Goal: Task Accomplishment & Management: Use online tool/utility

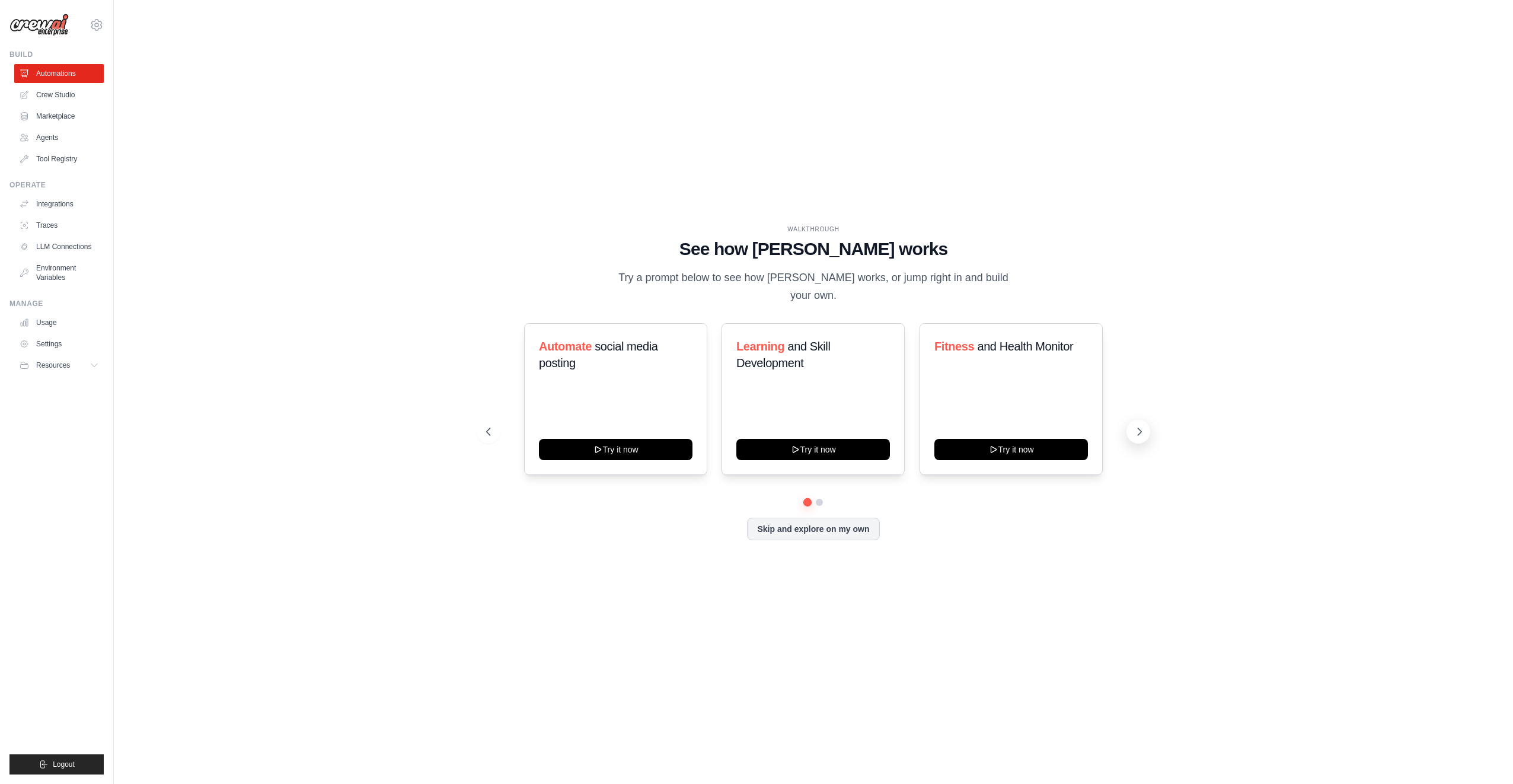
click at [1142, 428] on icon at bounding box center [1140, 432] width 3 height 7
click at [1134, 426] on icon at bounding box center [1139, 432] width 12 height 12
click at [1135, 426] on icon at bounding box center [1139, 432] width 12 height 12
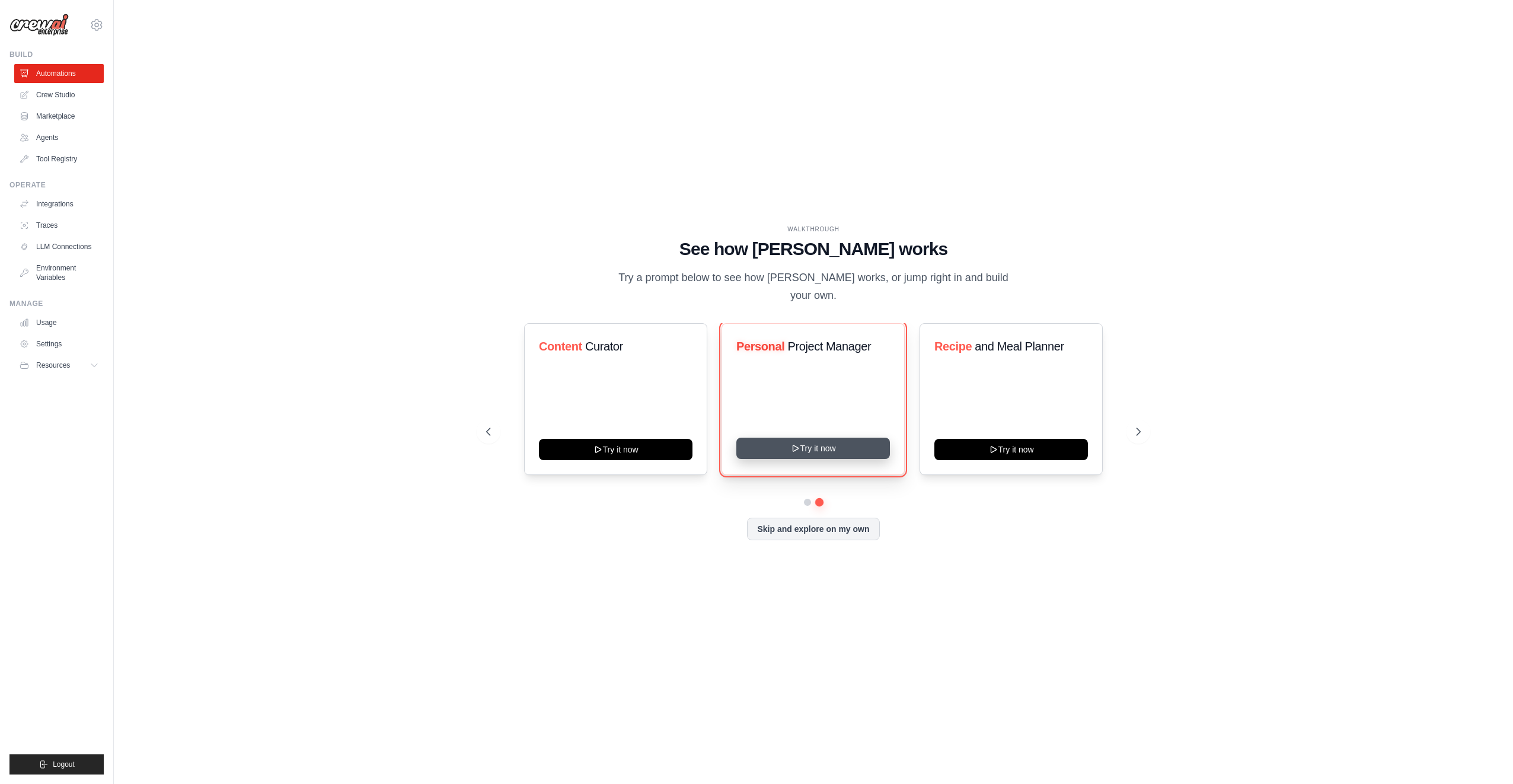
click at [820, 439] on button "Try it now" at bounding box center [813, 448] width 153 height 21
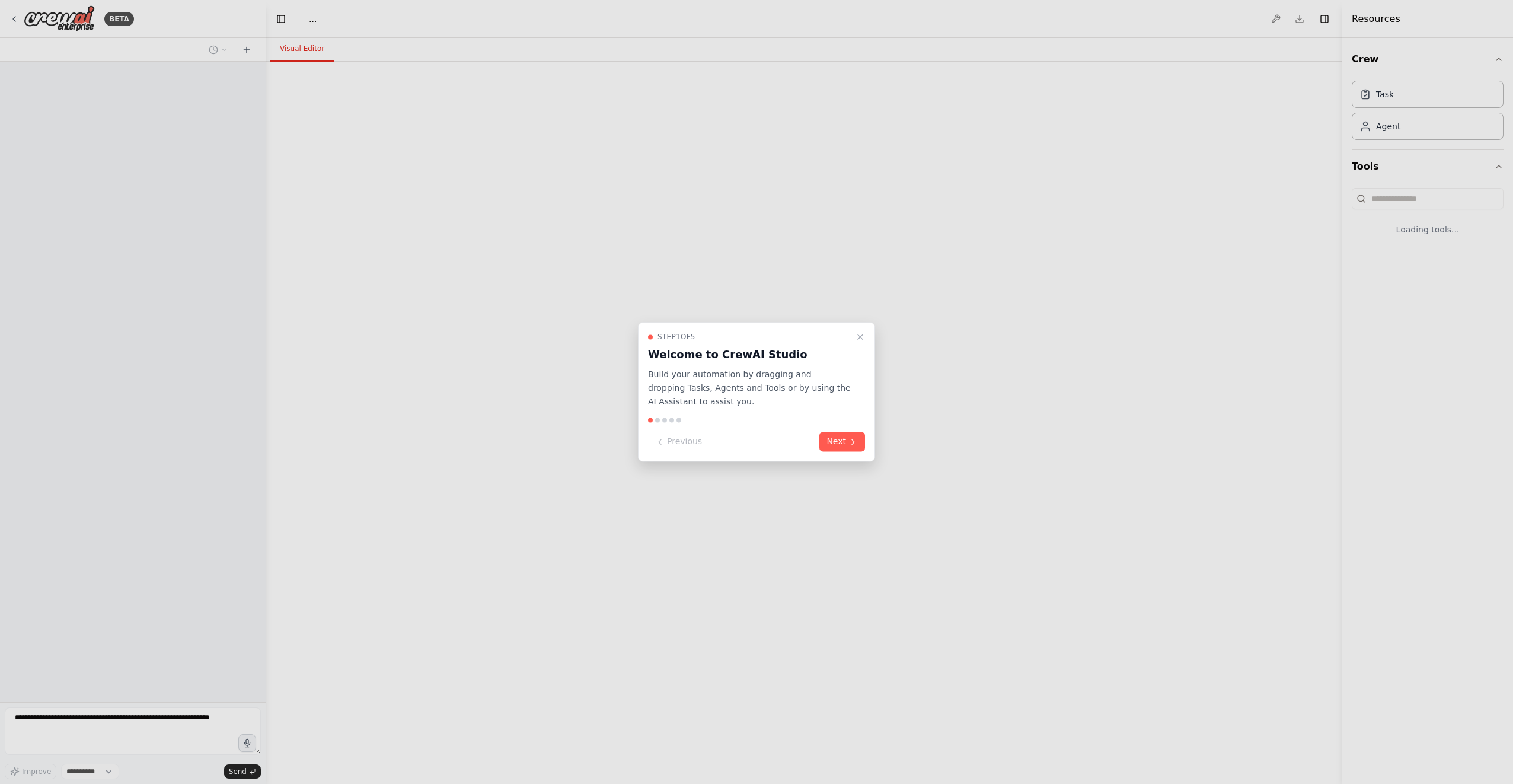
select select "****"
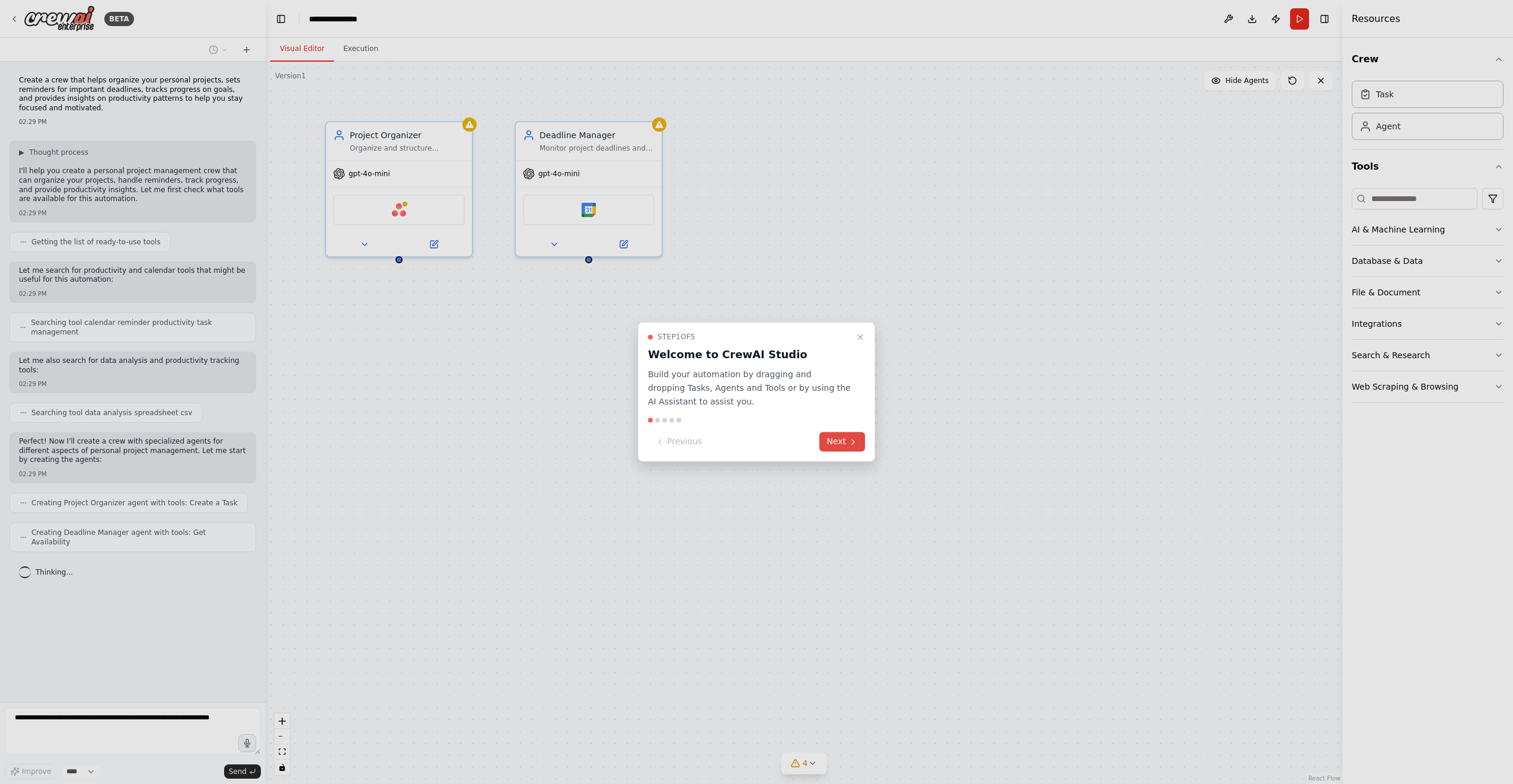
click at [832, 441] on button "Next" at bounding box center [842, 442] width 45 height 20
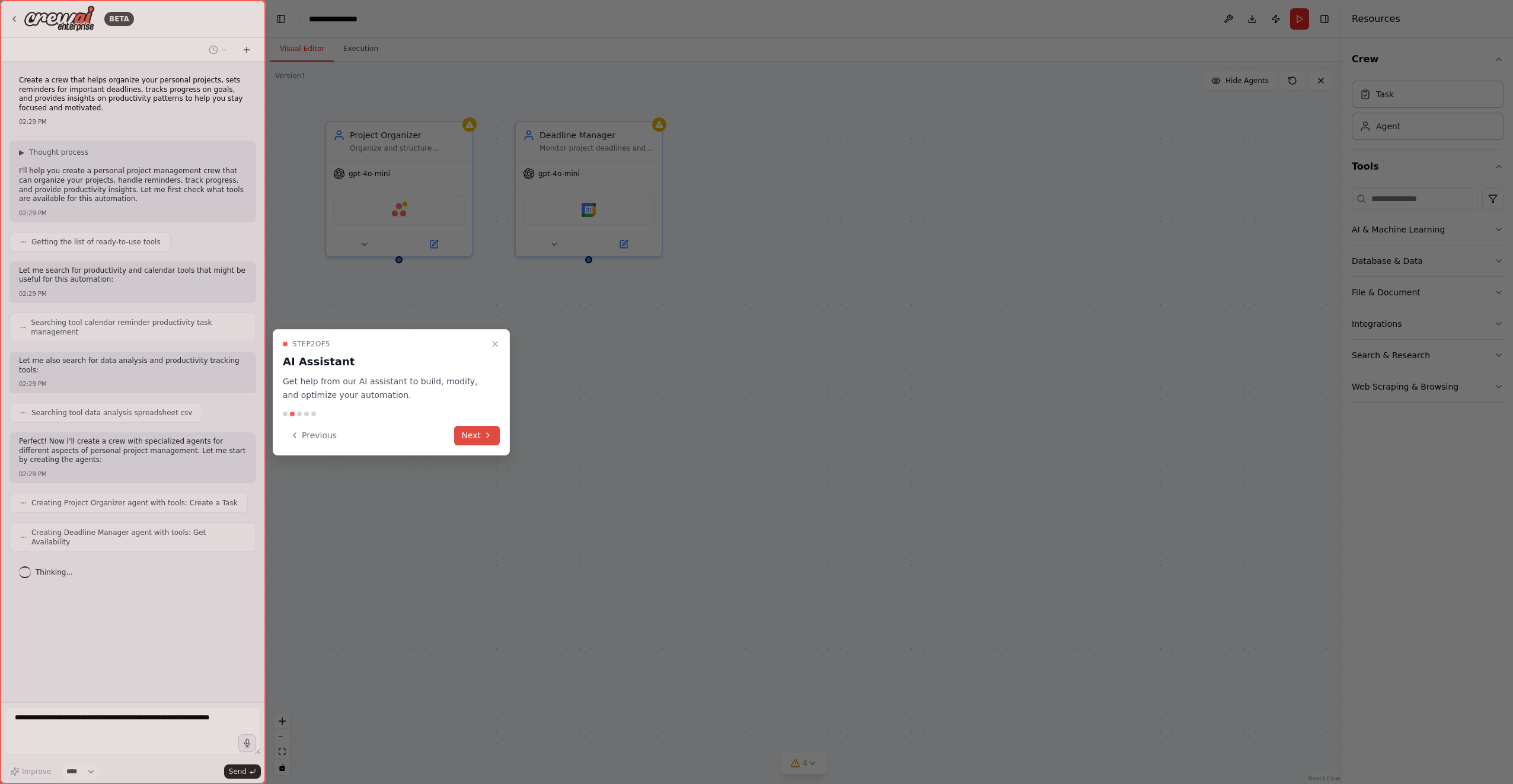
click at [483, 433] on icon at bounding box center [488, 436] width 10 height 10
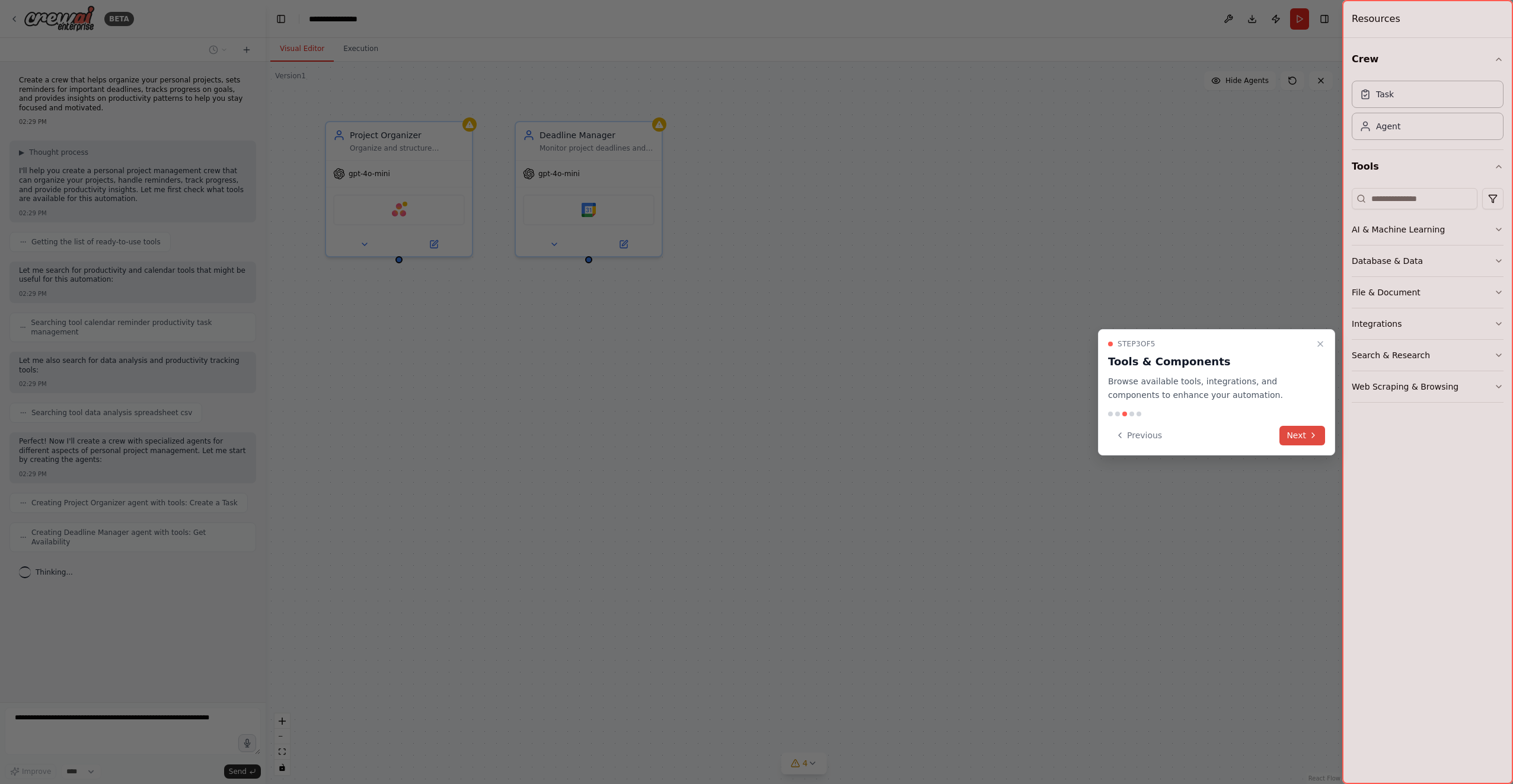
click at [1310, 436] on icon at bounding box center [1314, 436] width 10 height 10
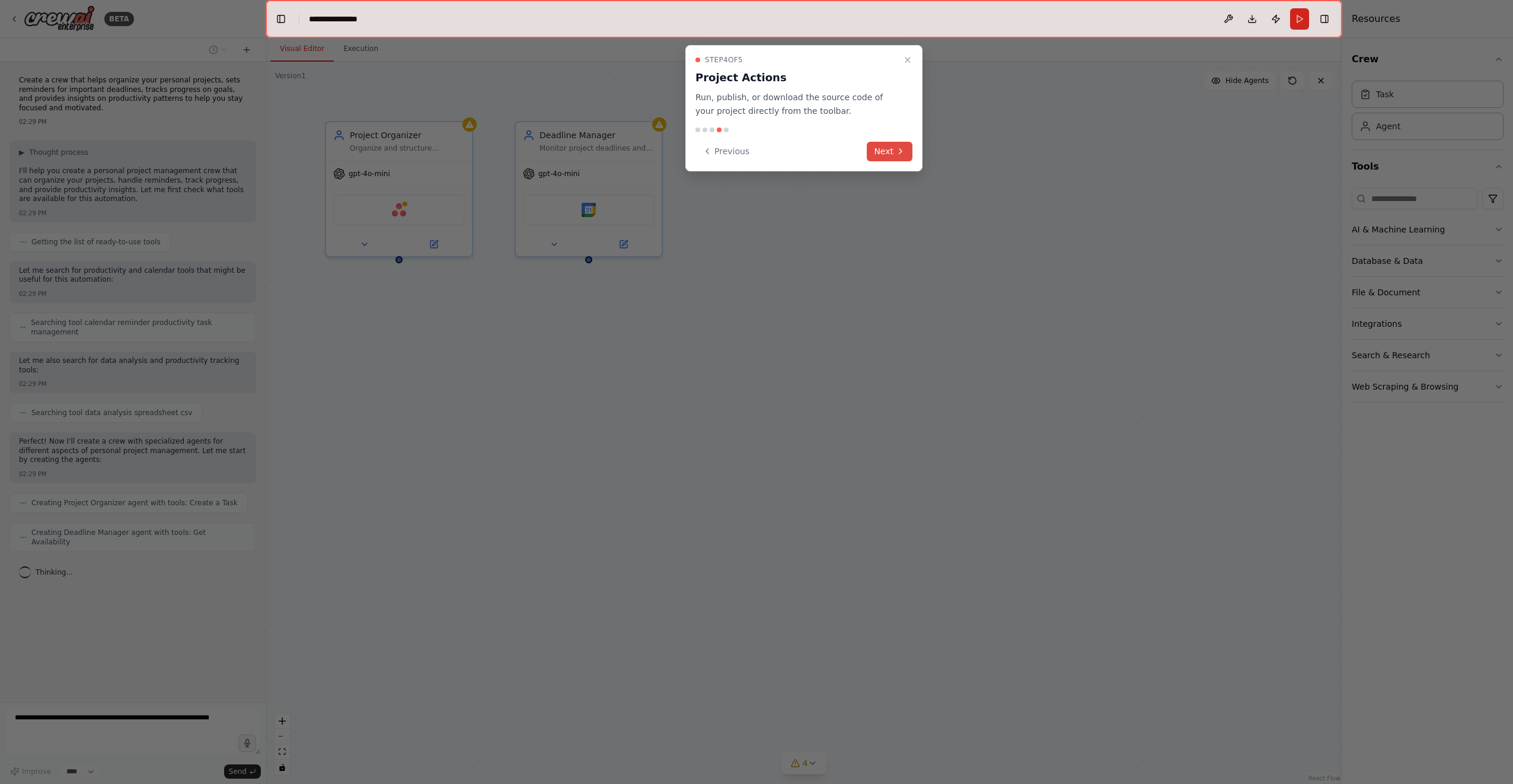
click at [887, 153] on button "Next" at bounding box center [889, 152] width 45 height 20
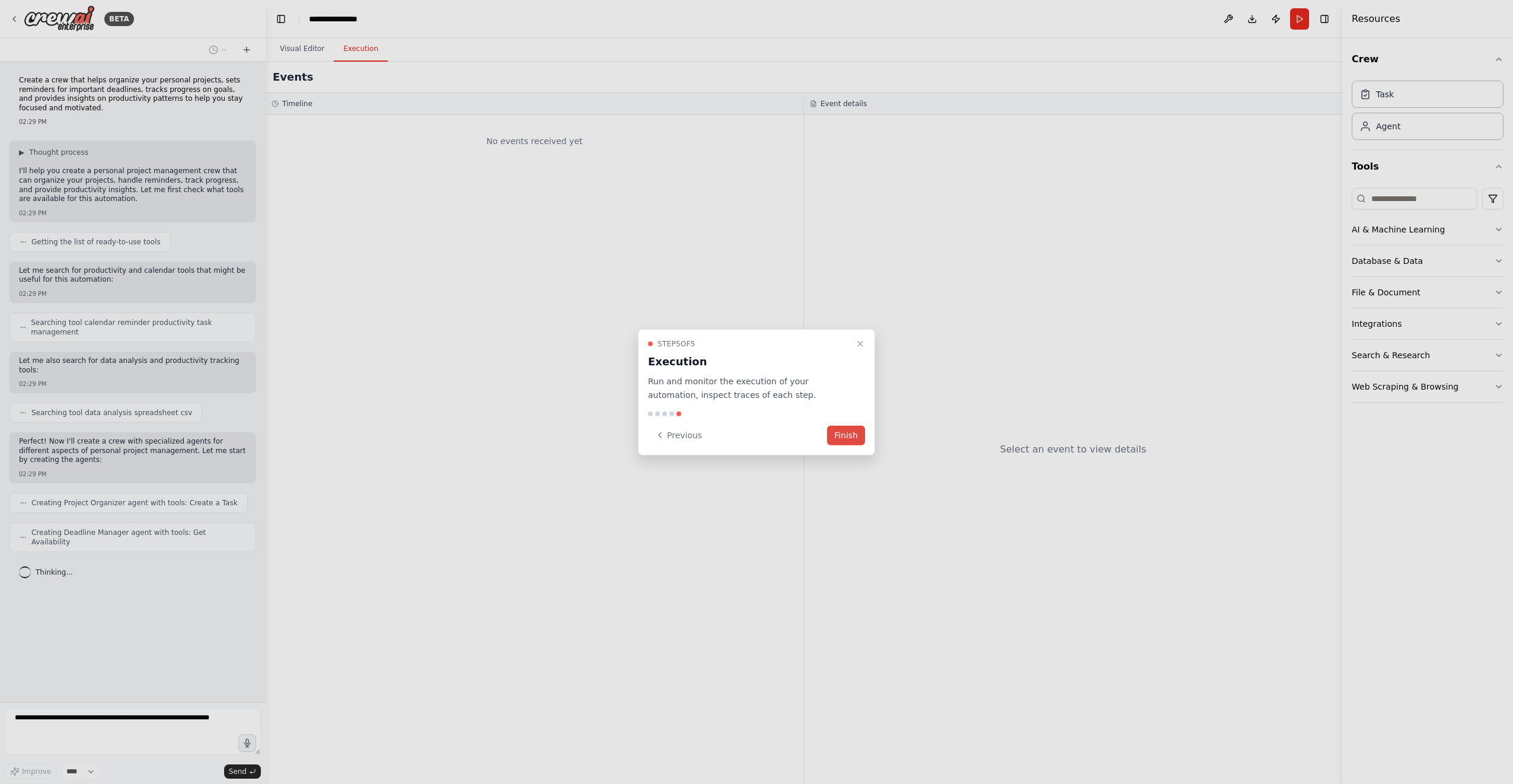
click at [850, 437] on button "Finish" at bounding box center [846, 435] width 38 height 20
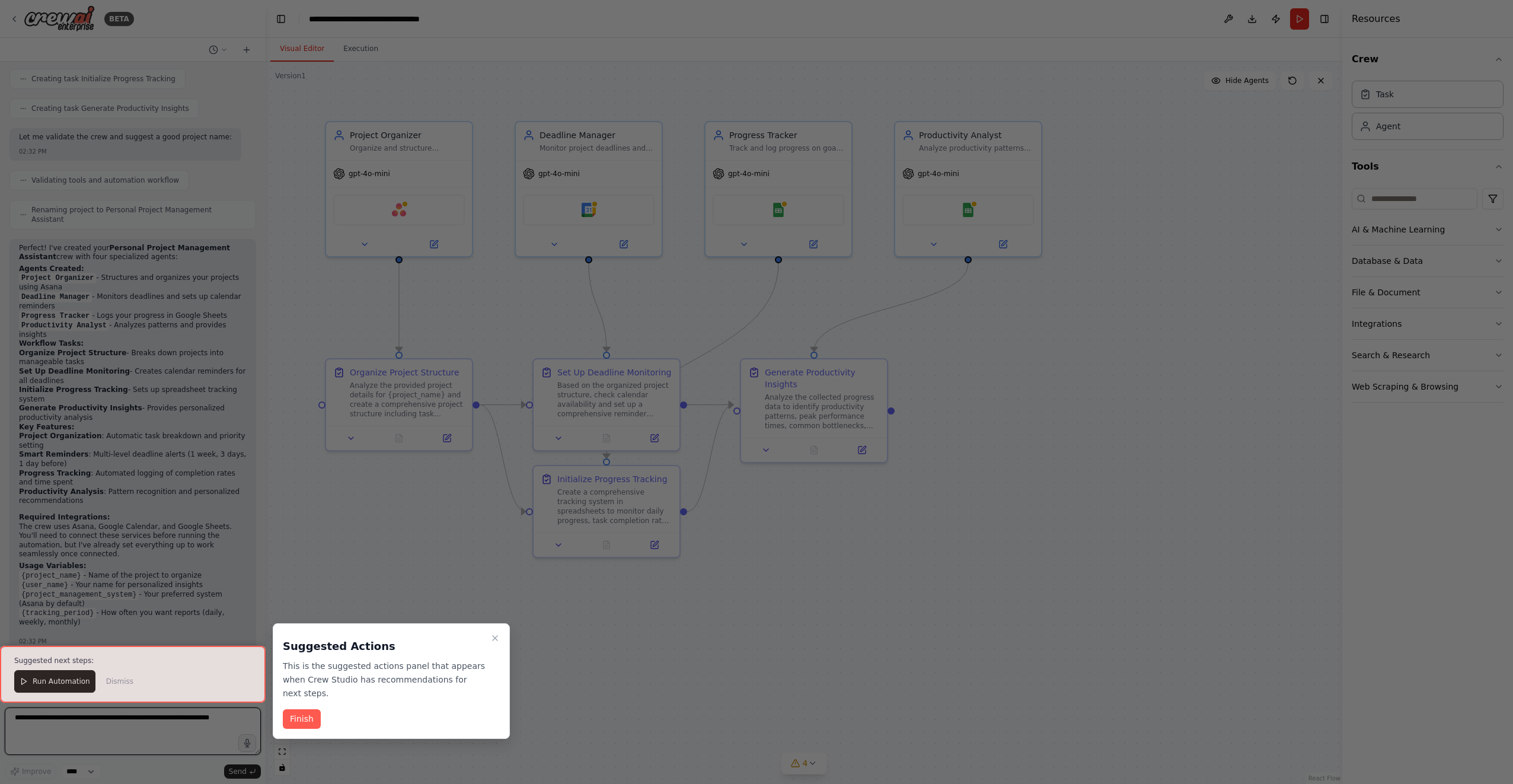
scroll to position [671, 0]
click at [494, 638] on icon "Close walkthrough" at bounding box center [495, 638] width 10 height 10
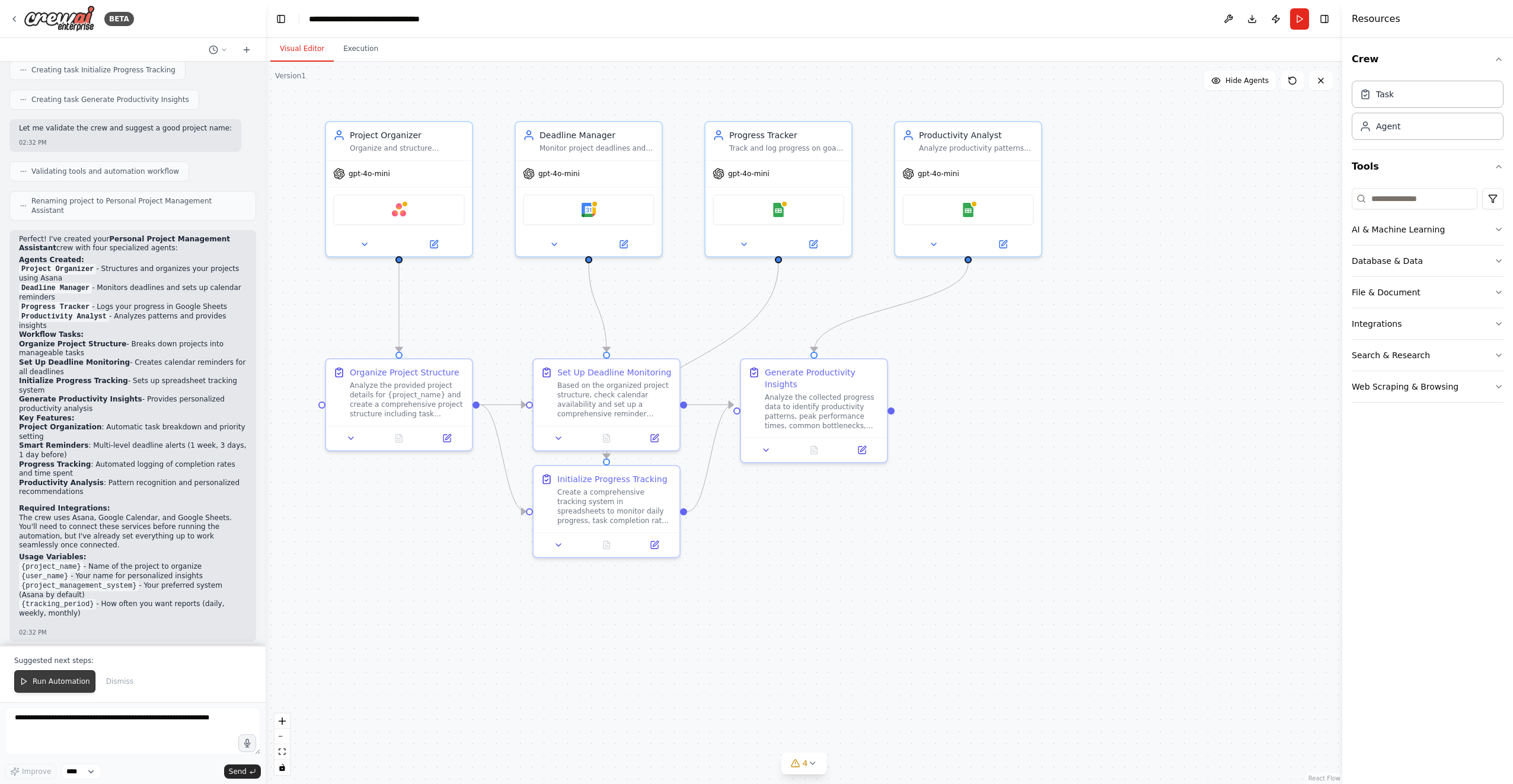
click at [70, 684] on span "Run Automation" at bounding box center [62, 681] width 58 height 10
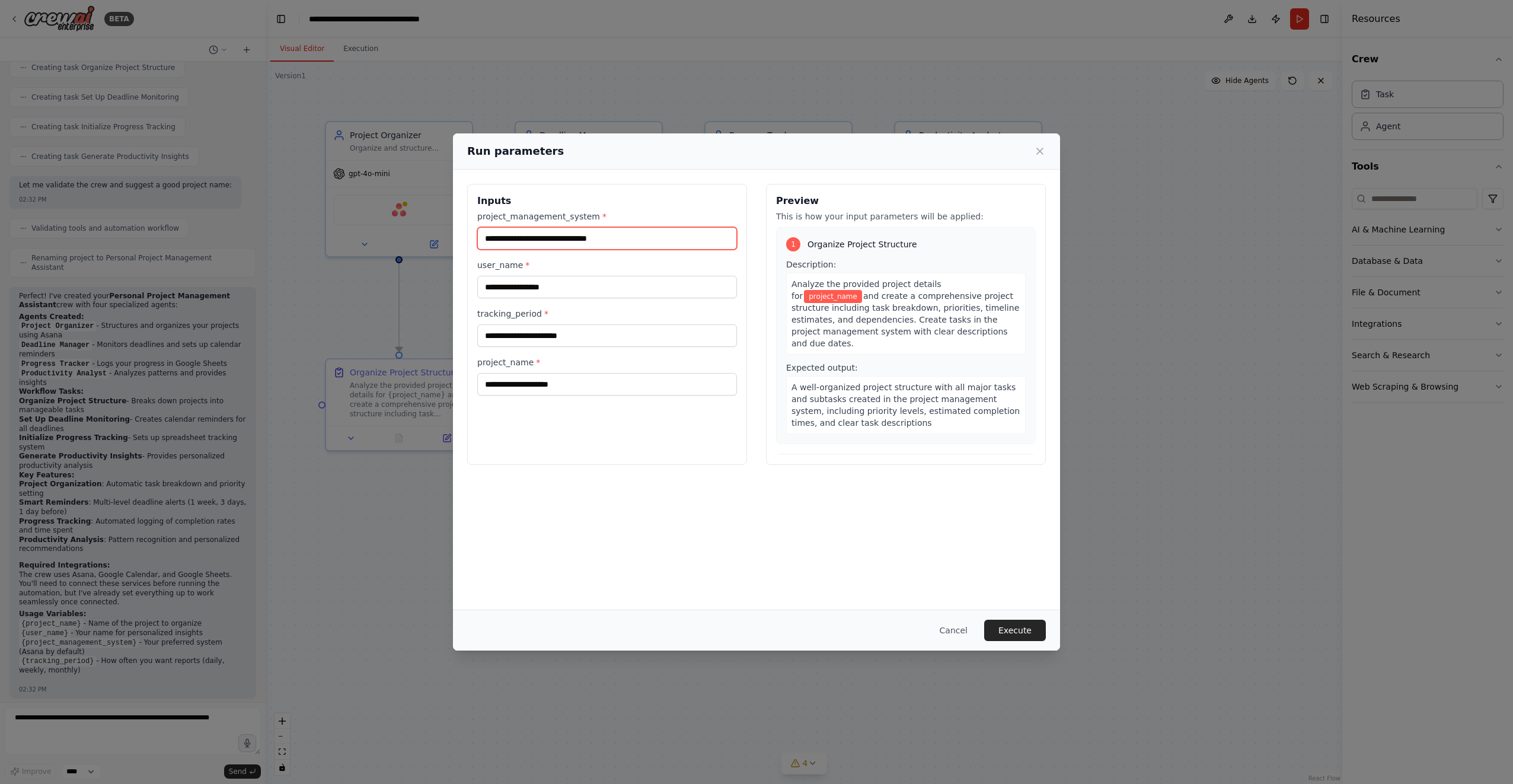
click at [545, 240] on input "project_management_system *" at bounding box center [606, 238] width 259 height 22
type input "*"
type input "**********"
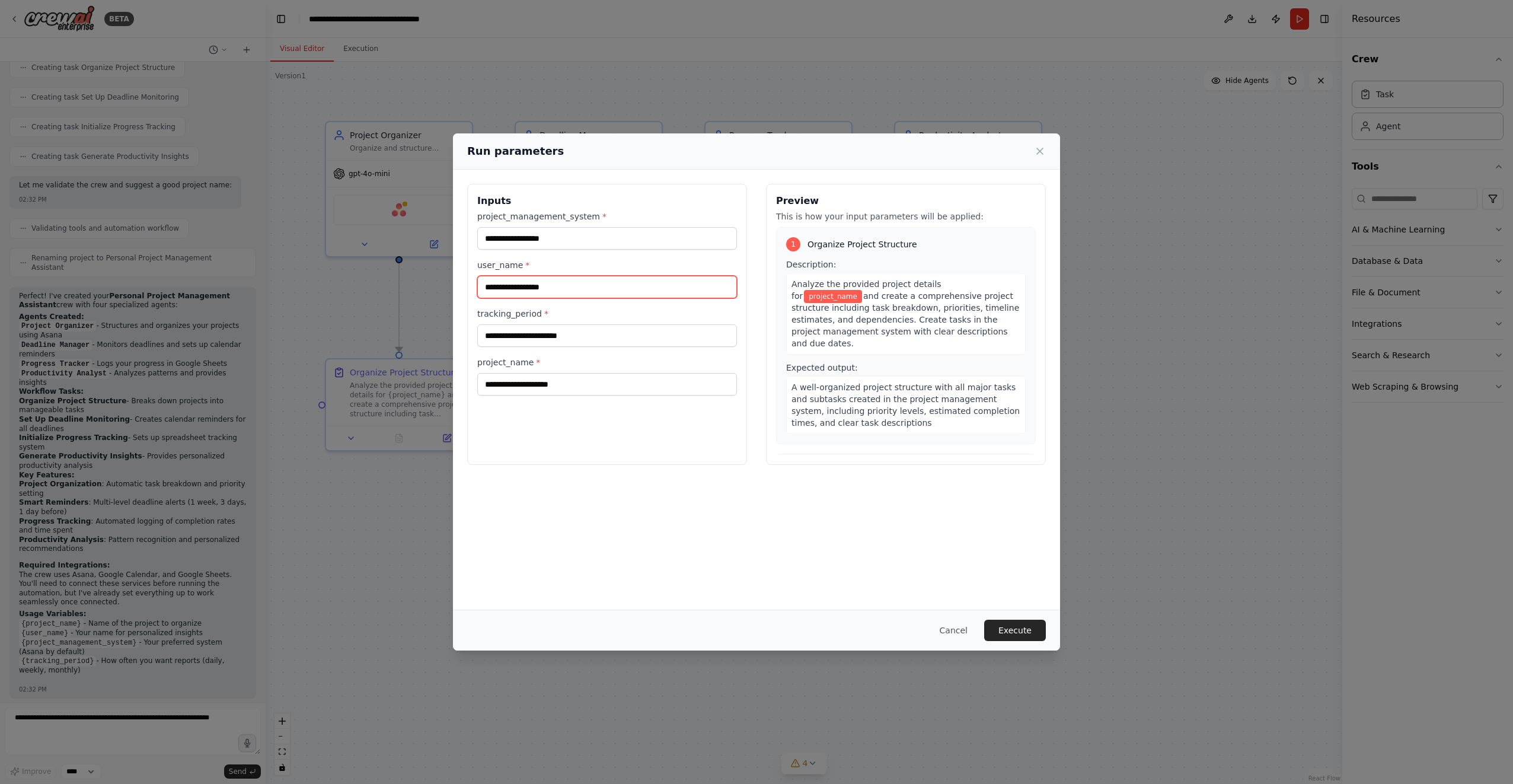
click at [567, 295] on input "user_name *" at bounding box center [606, 287] width 259 height 22
type input "***"
click at [558, 338] on input "tracking_period *" at bounding box center [606, 335] width 259 height 22
type input "*"
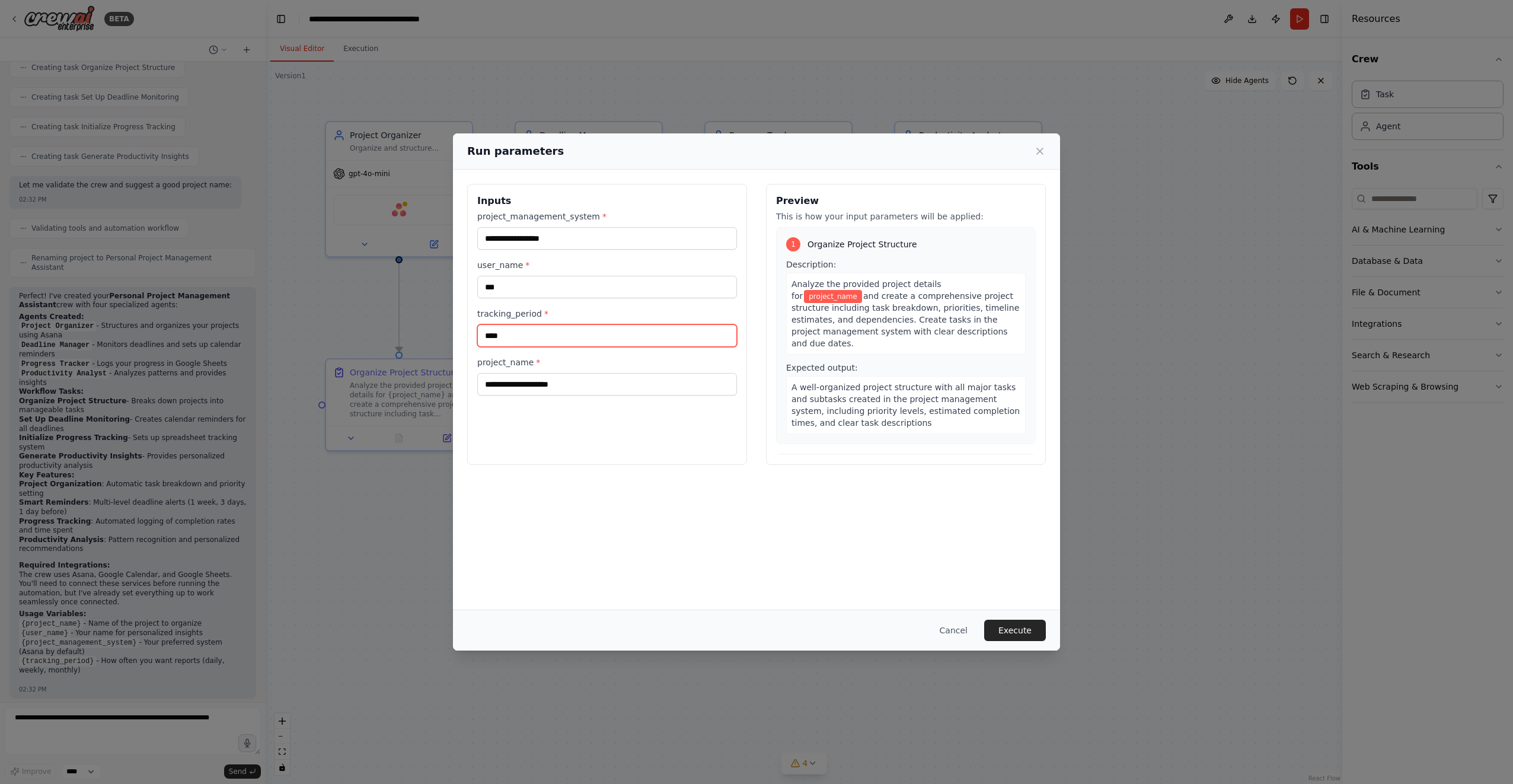
type input "****"
click at [586, 237] on input "**********" at bounding box center [606, 238] width 259 height 22
type input "*"
type input "*****"
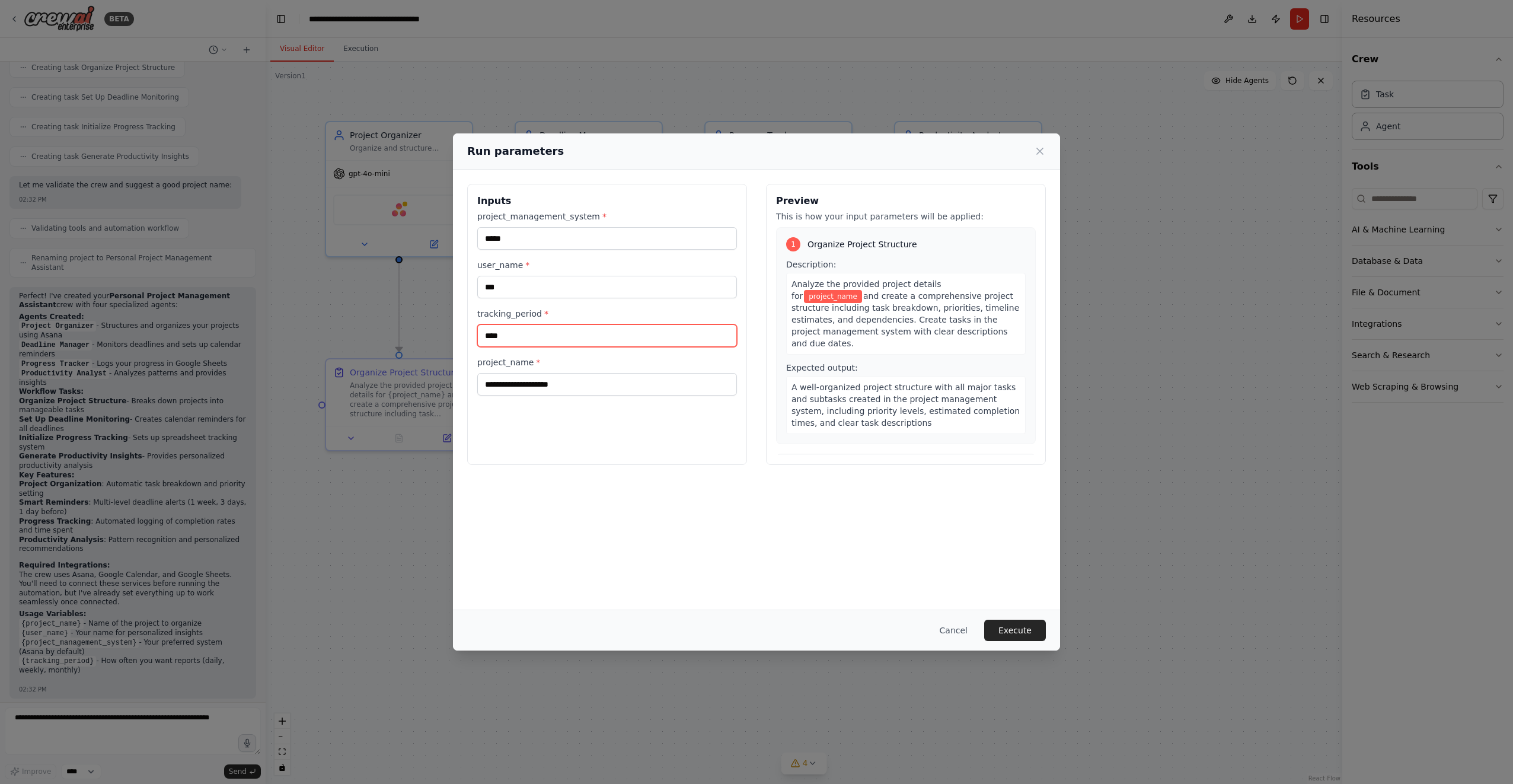
click at [520, 338] on input "****" at bounding box center [606, 335] width 259 height 22
click at [525, 338] on input "****" at bounding box center [606, 335] width 259 height 22
type input "*****"
click at [521, 387] on input "project_name *" at bounding box center [606, 384] width 259 height 22
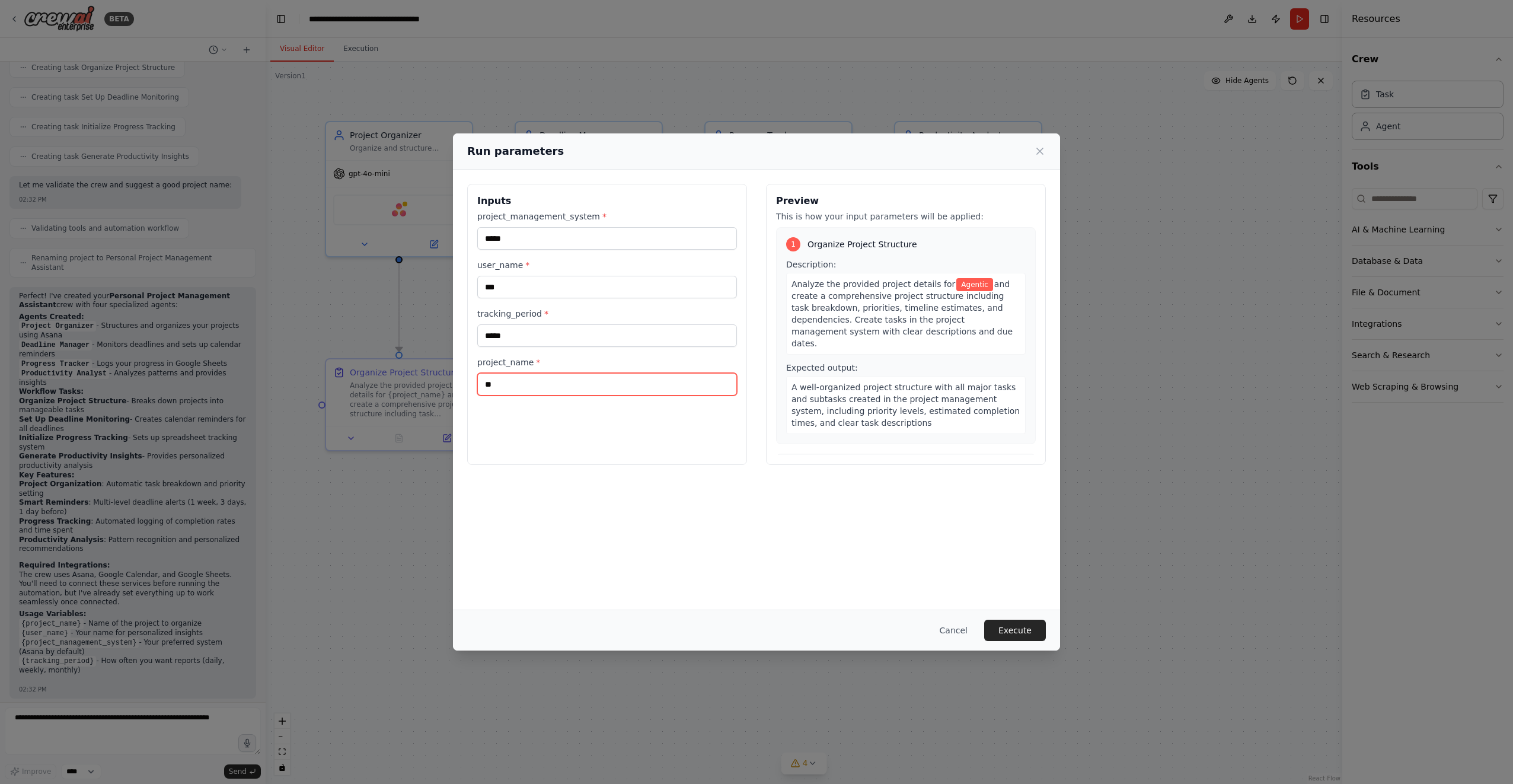
type input "*"
type input "**********"
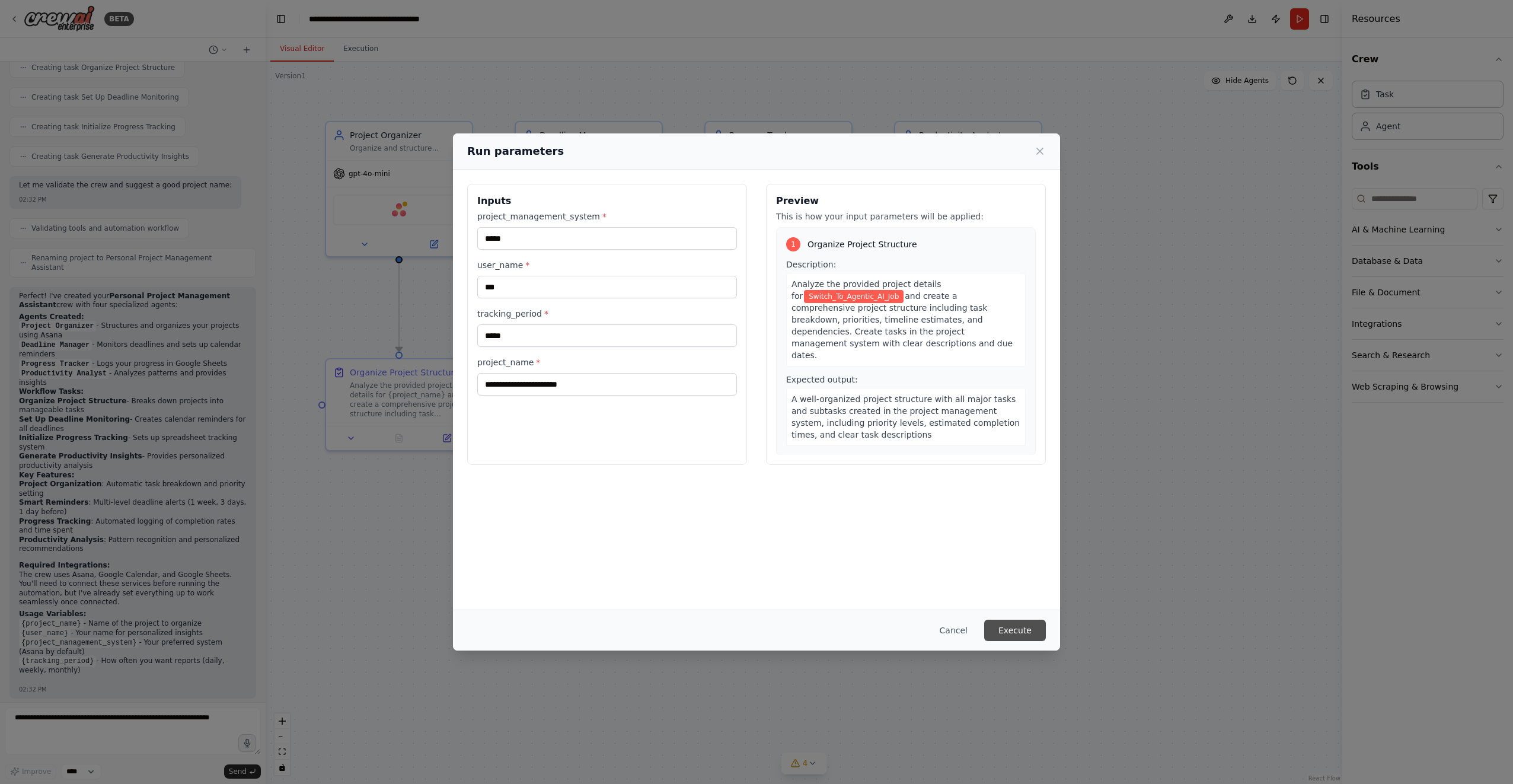
click at [1011, 625] on button "Execute" at bounding box center [1015, 630] width 62 height 21
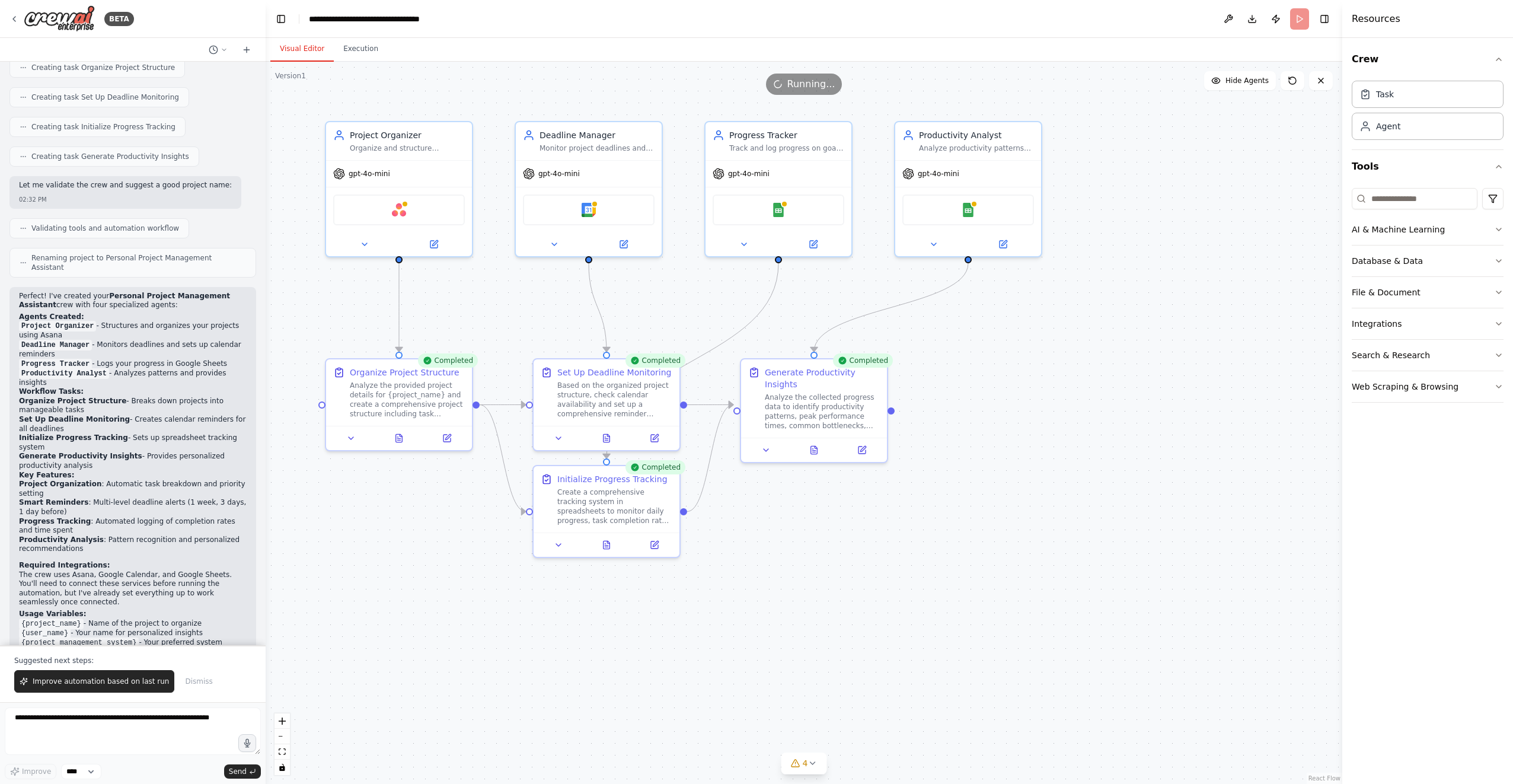
scroll to position [671, 0]
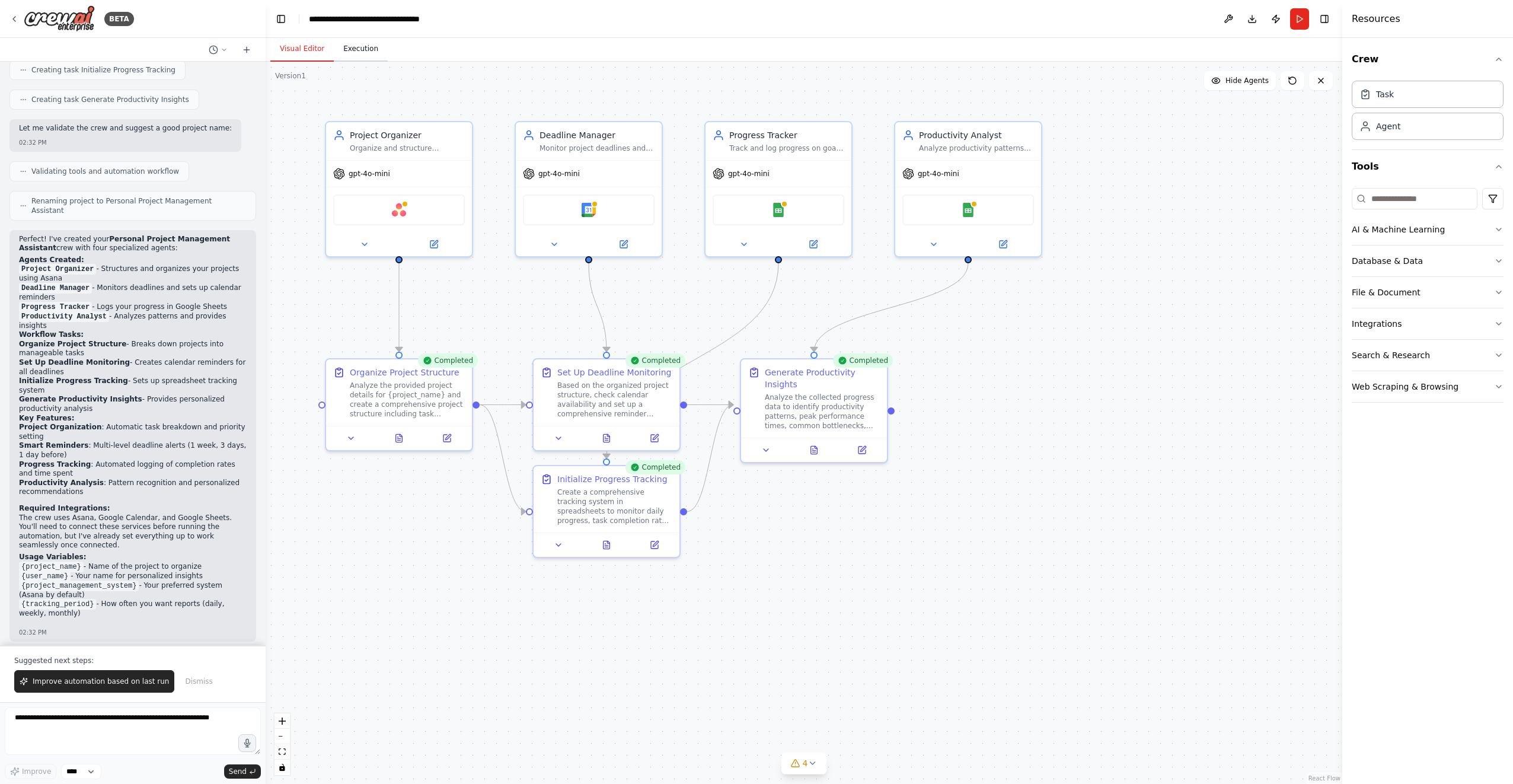
click at [357, 51] on button "Execution" at bounding box center [361, 49] width 54 height 25
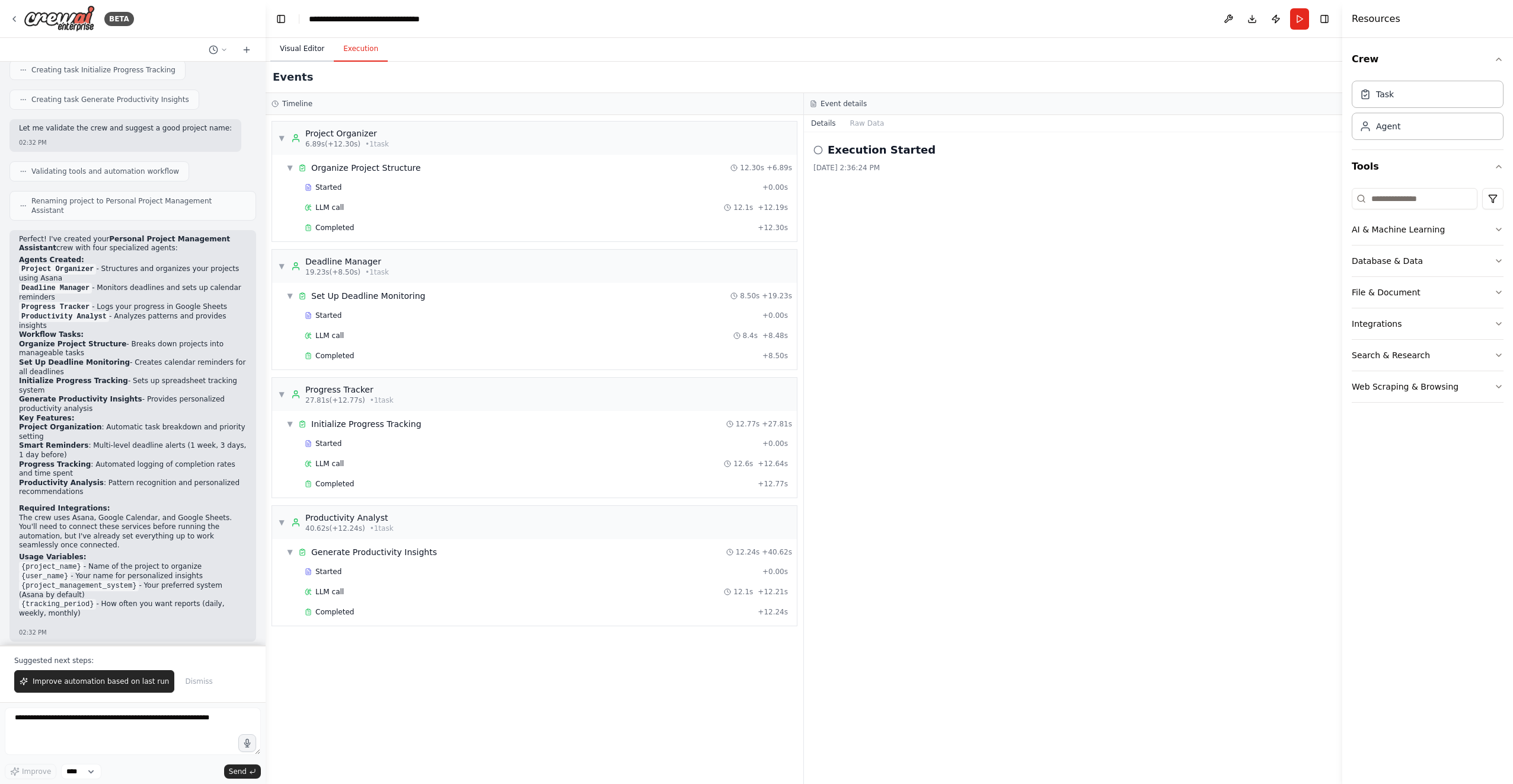
click at [301, 51] on button "Visual Editor" at bounding box center [301, 49] width 63 height 25
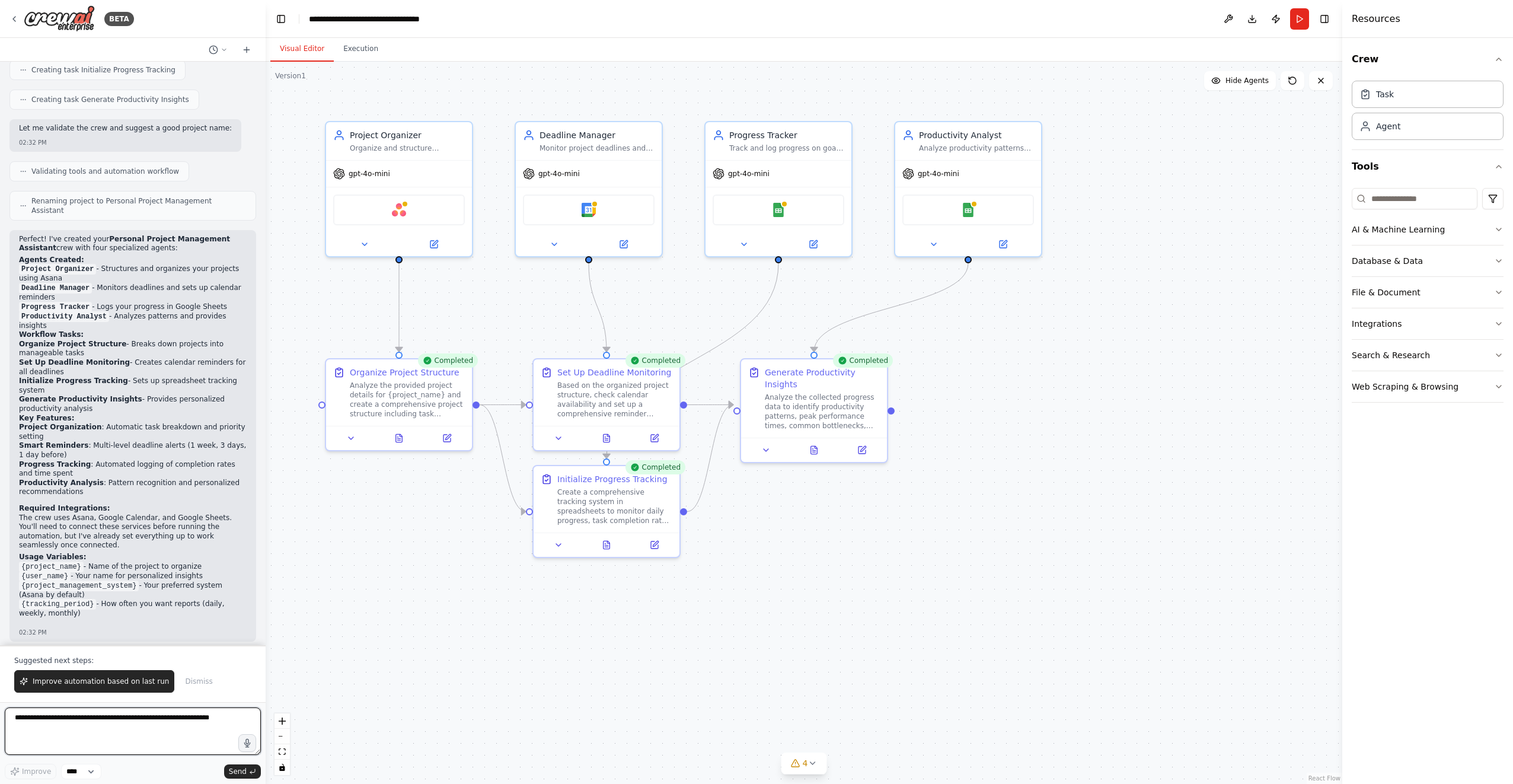
click at [122, 725] on textarea at bounding box center [133, 731] width 256 height 48
click at [142, 682] on span "Improve automation based on last run" at bounding box center [101, 681] width 137 height 10
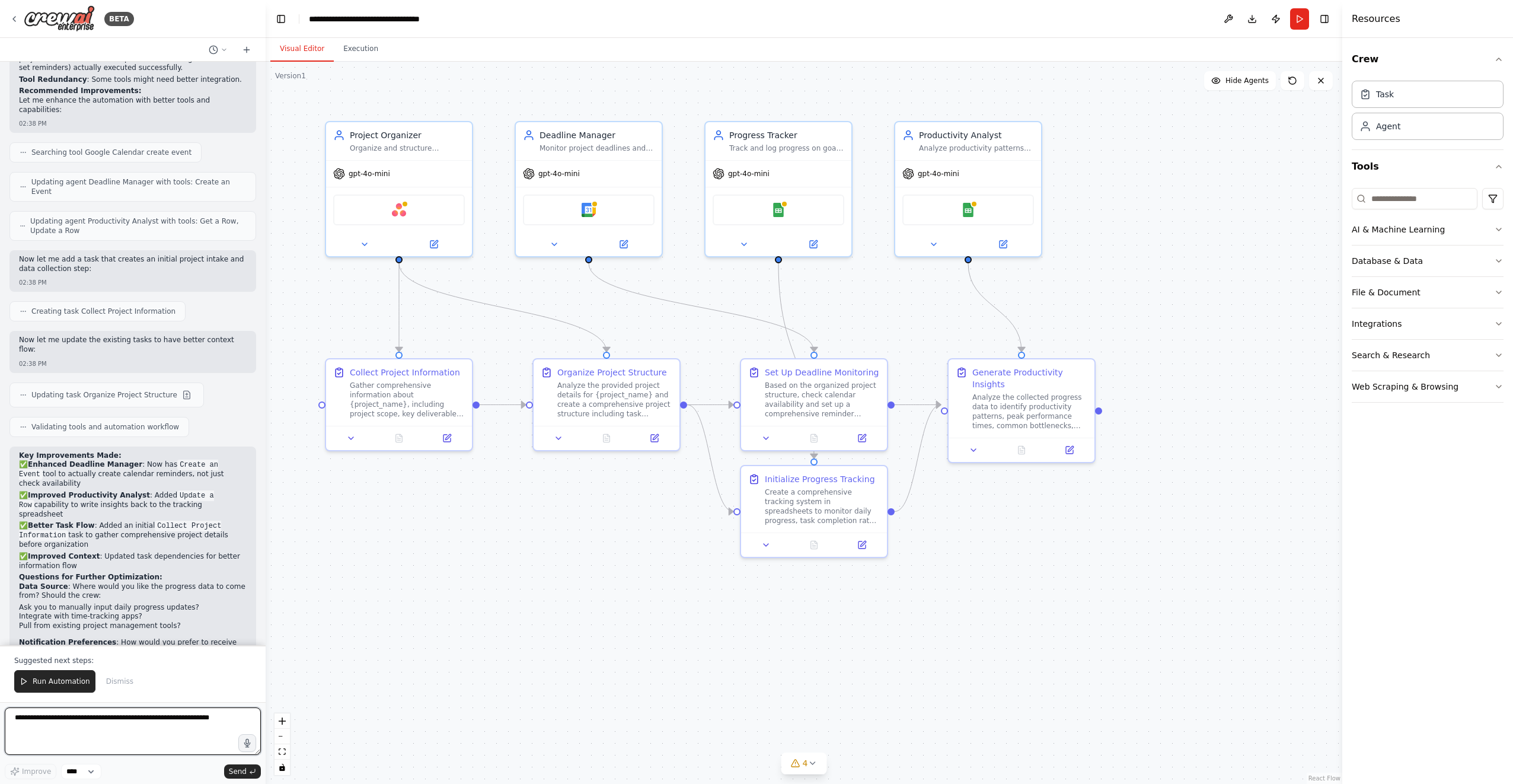
scroll to position [1572, 0]
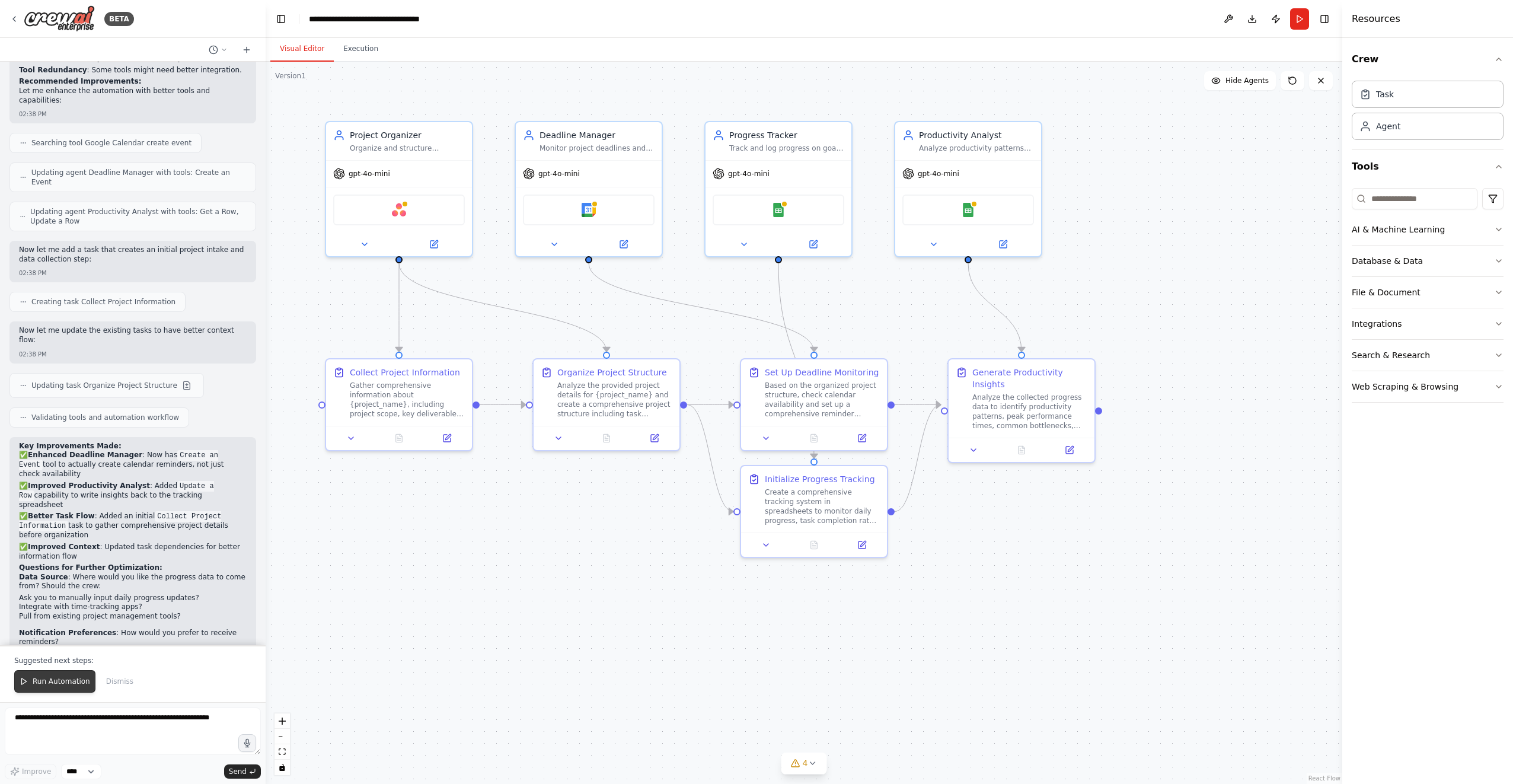
click at [60, 681] on span "Run Automation" at bounding box center [62, 681] width 58 height 10
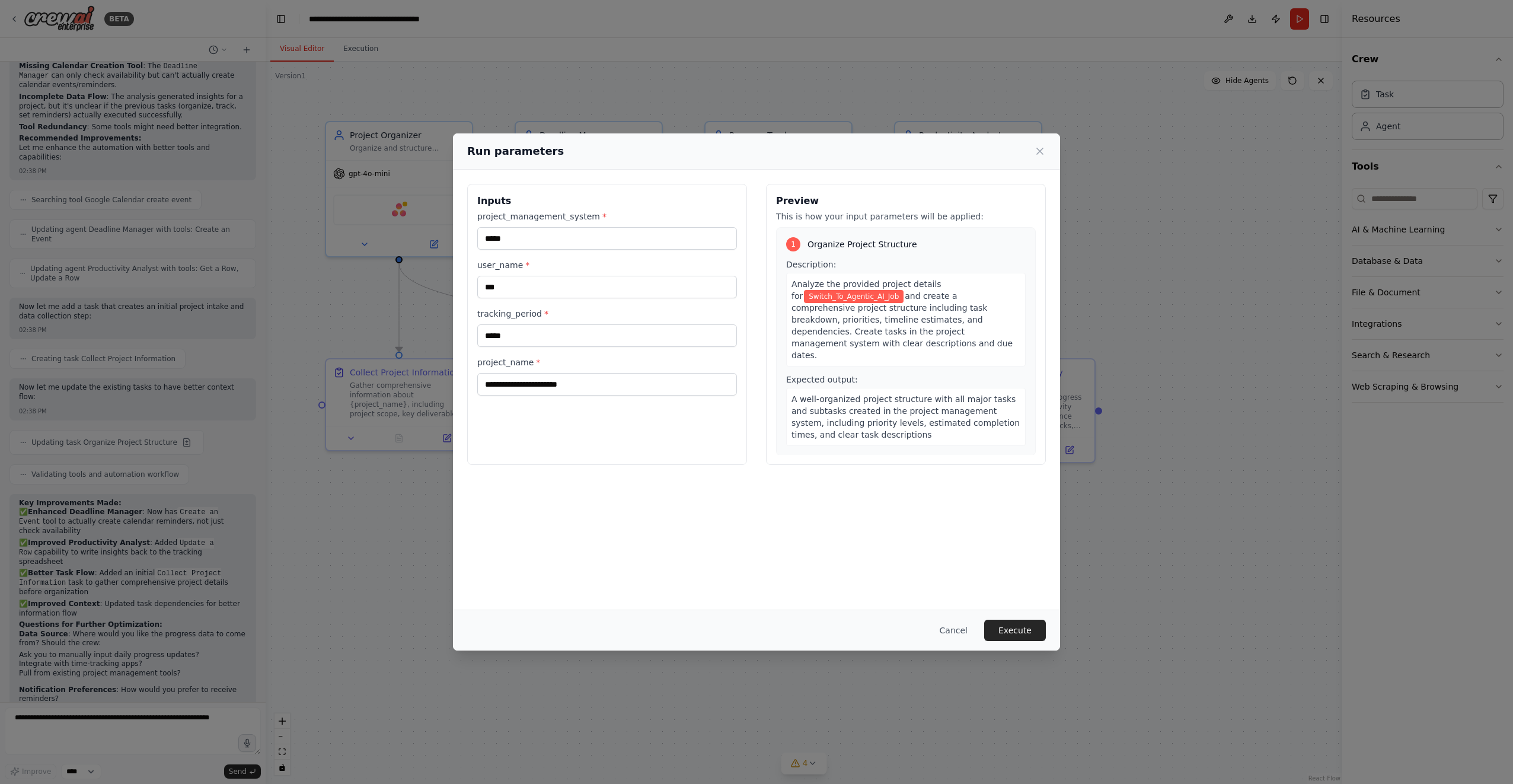
scroll to position [300, 0]
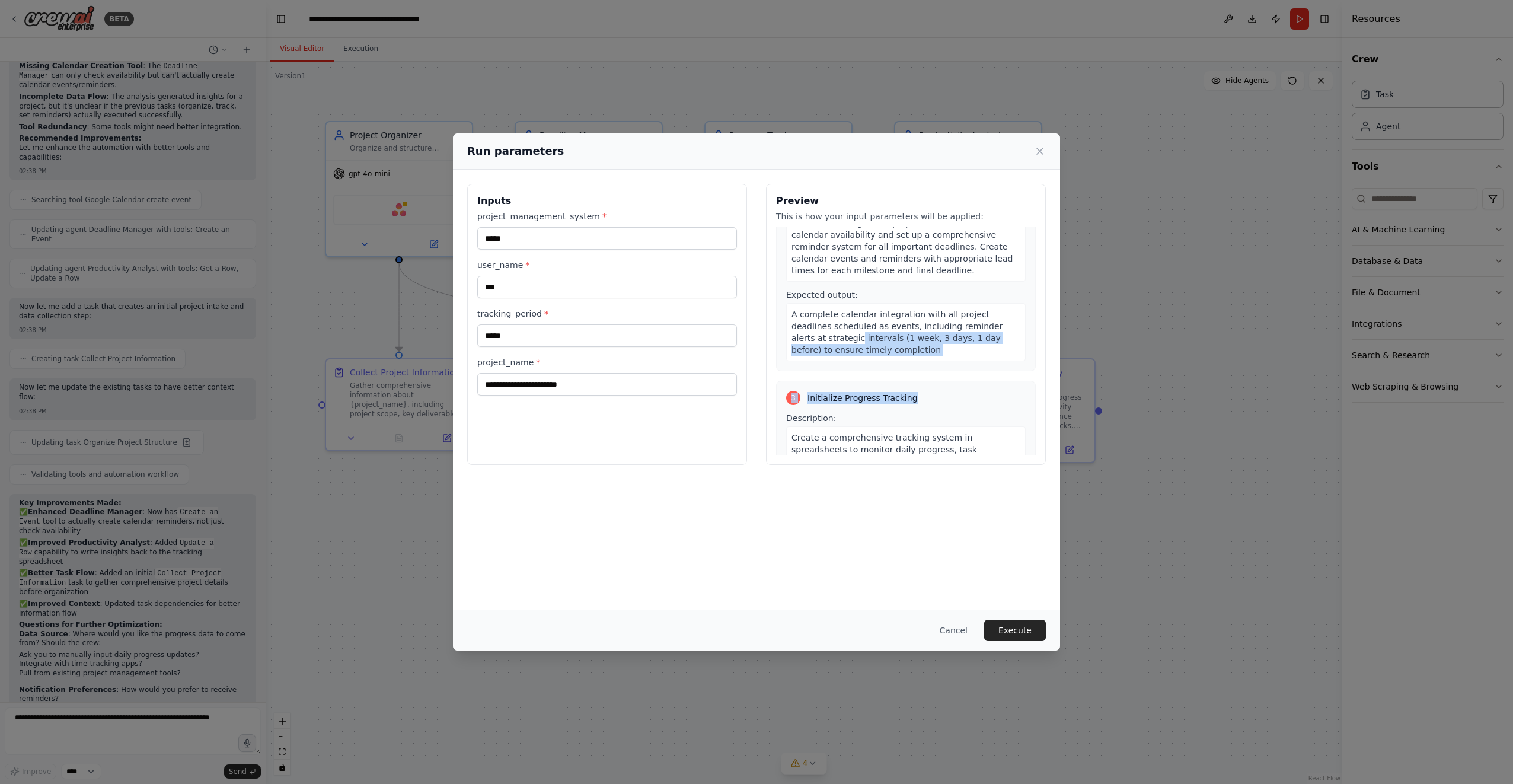
drag, startPoint x: 1025, startPoint y: 315, endPoint x: 1023, endPoint y: 362, distance: 47.0
click at [1023, 362] on div "1 Organize Project Structure Description: Analyze the provided project details …" at bounding box center [905, 341] width 259 height 227
drag, startPoint x: 1023, startPoint y: 362, endPoint x: 1004, endPoint y: 378, distance: 24.8
click at [1004, 380] on div "3 Initialize Progress Tracking Description: Create a comprehensive tracking sys…" at bounding box center [905, 483] width 259 height 205
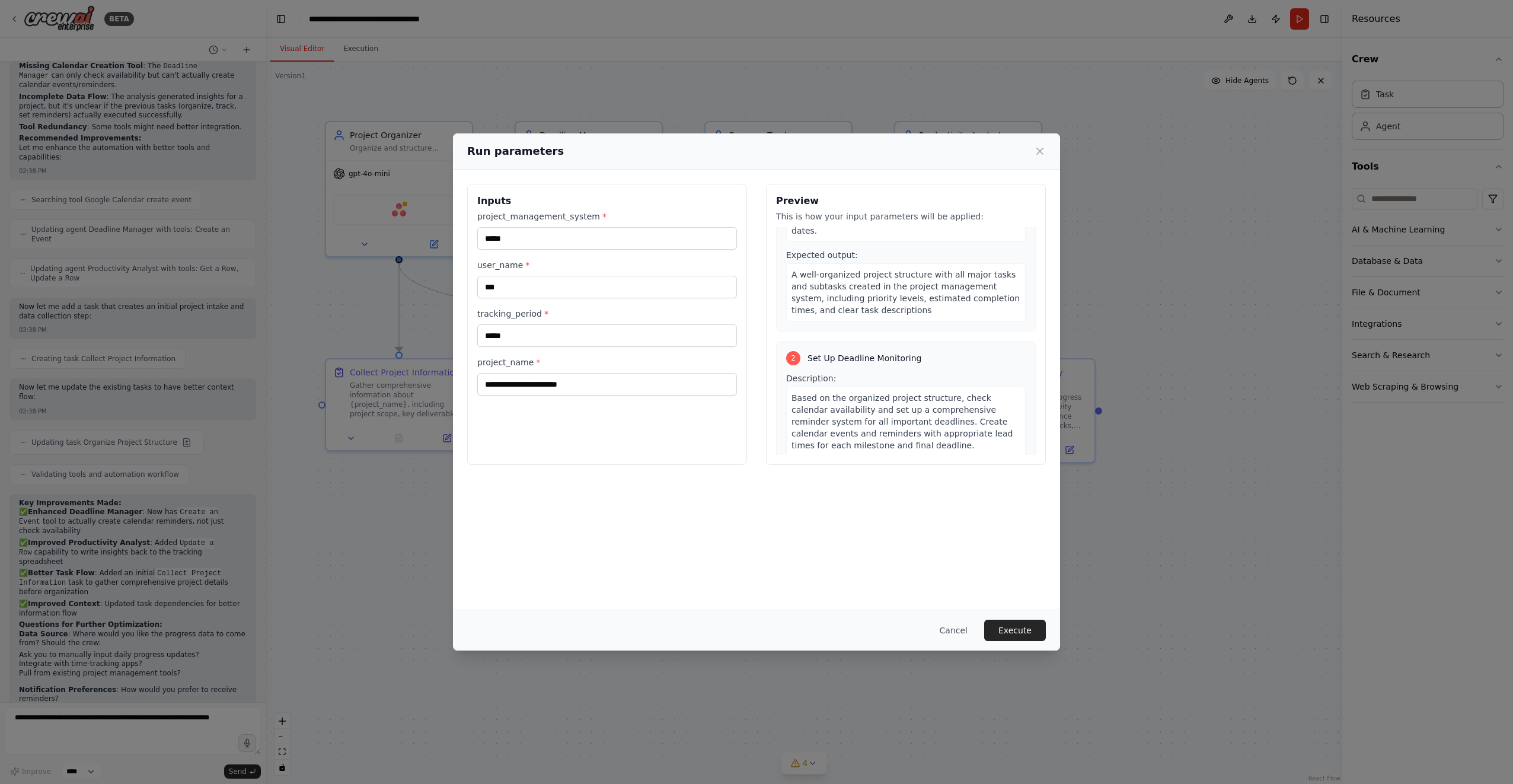
scroll to position [0, 0]
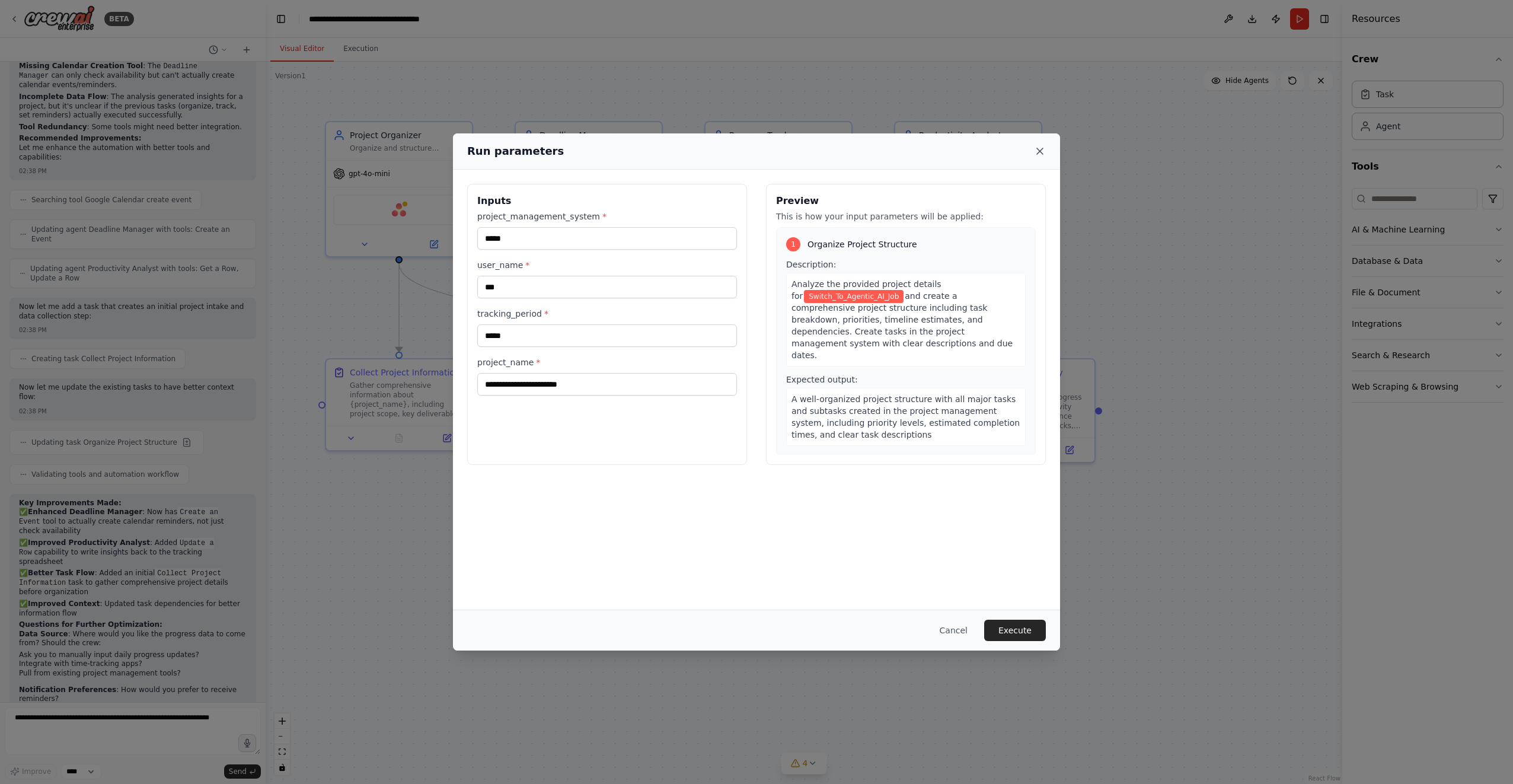
click at [1039, 152] on icon at bounding box center [1039, 151] width 12 height 12
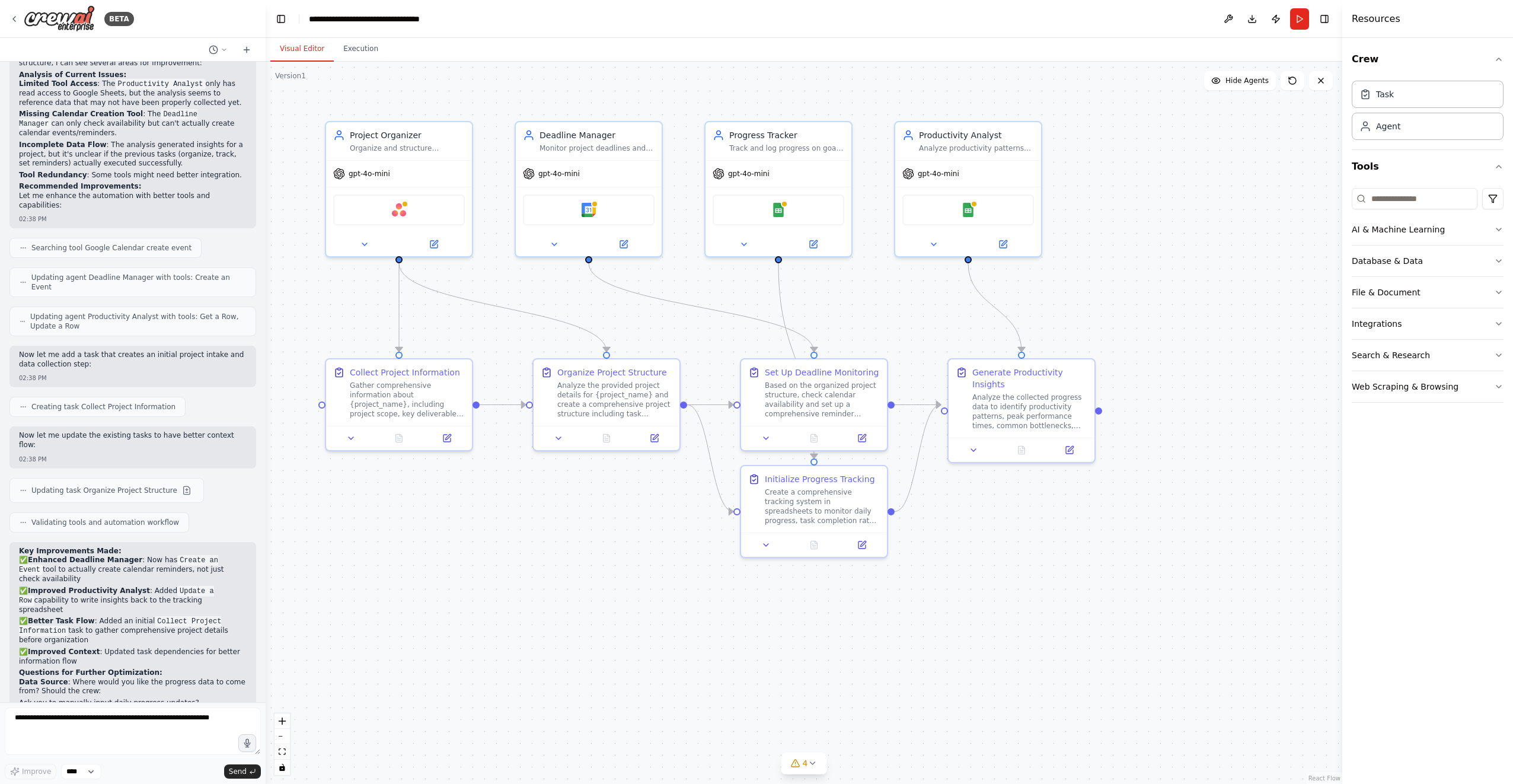
scroll to position [1515, 0]
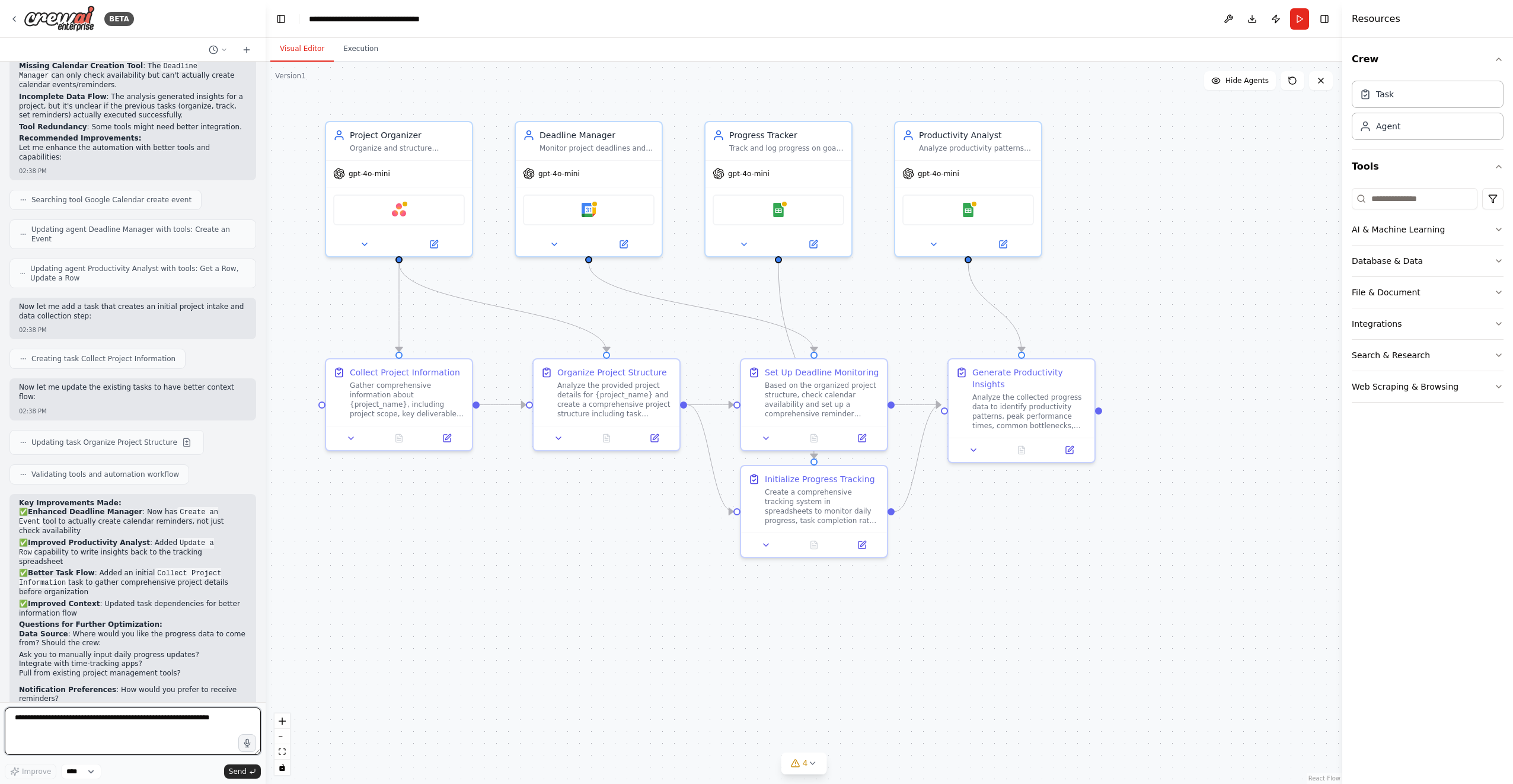
click at [139, 724] on textarea at bounding box center [133, 731] width 256 height 48
type textarea "*"
type textarea "**********"
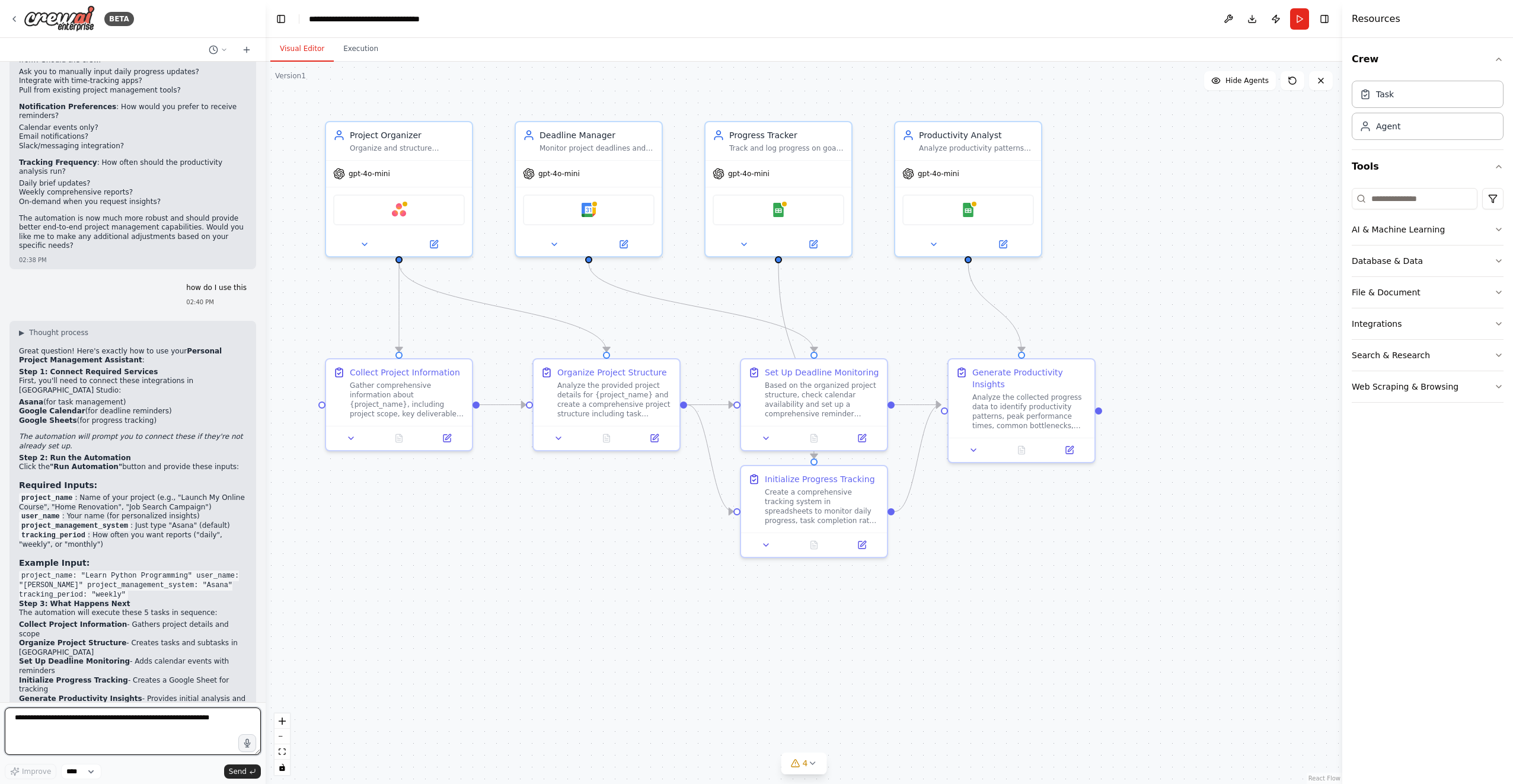
scroll to position [2107, 0]
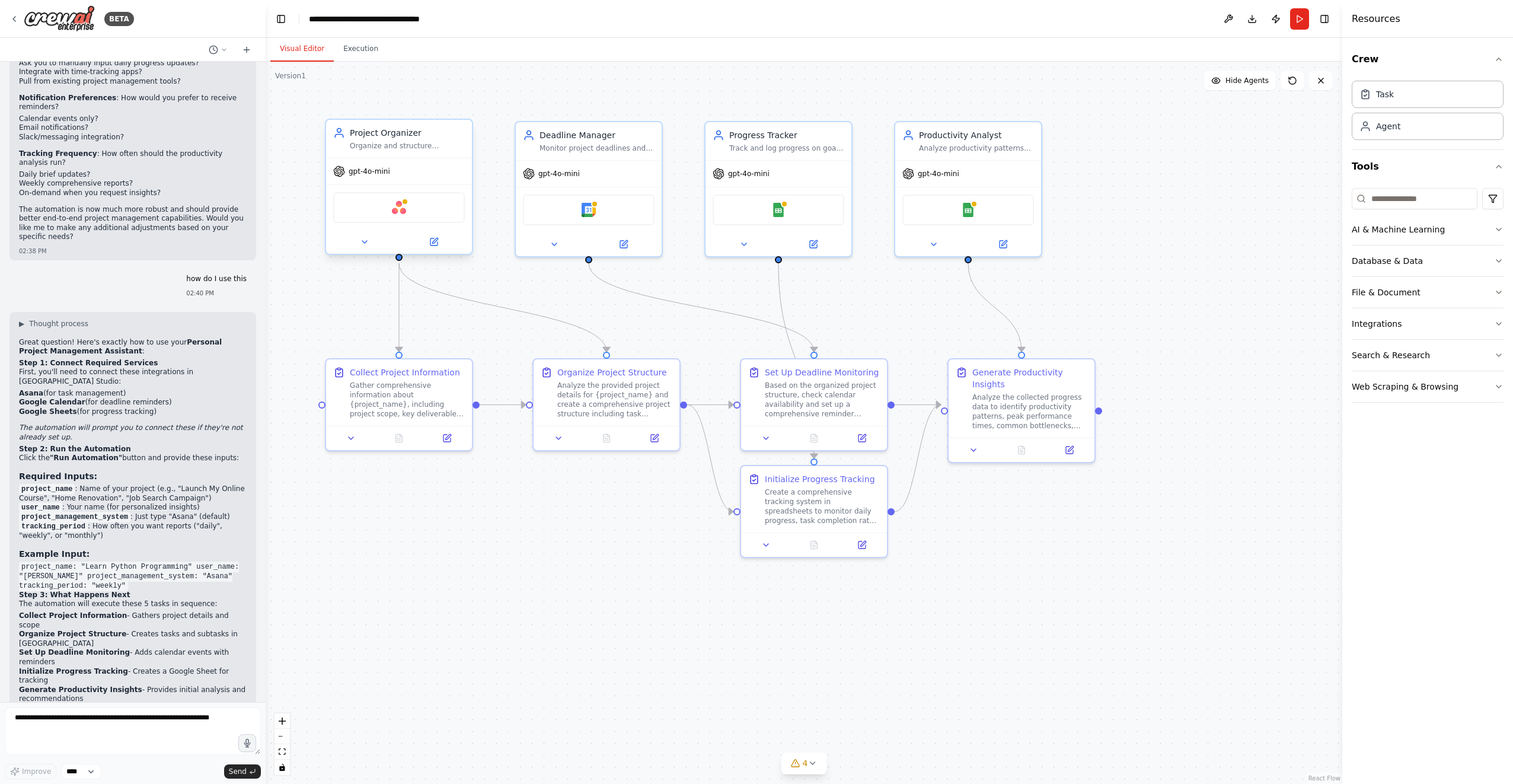
click at [421, 220] on div "Asana" at bounding box center [399, 207] width 132 height 30
click at [432, 216] on div "Asana" at bounding box center [399, 207] width 132 height 30
click at [437, 247] on button at bounding box center [433, 241] width 67 height 14
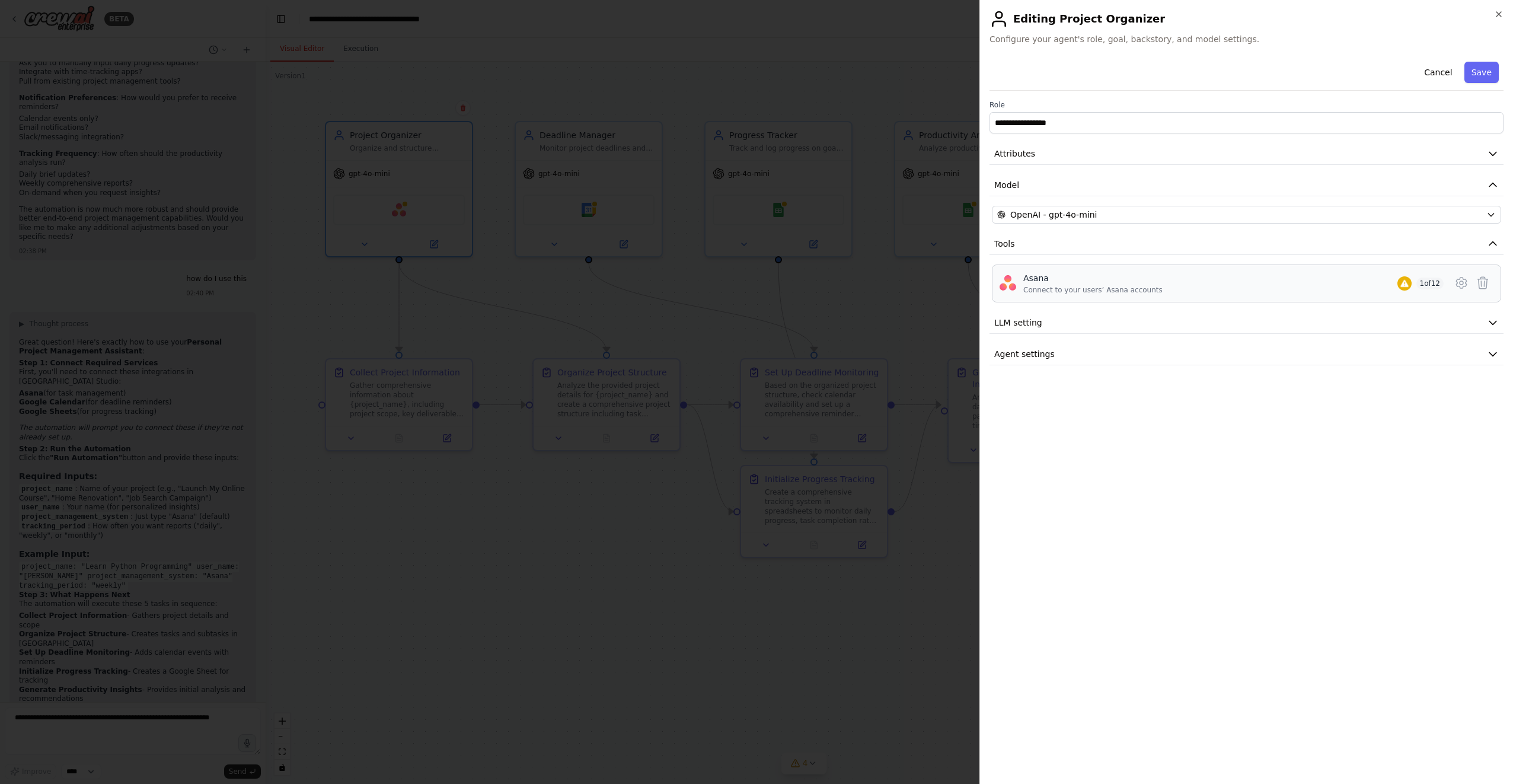
click at [1039, 278] on div "Asana" at bounding box center [1092, 278] width 139 height 12
click at [1073, 287] on div "Connect to your users’ Asana accounts" at bounding box center [1092, 290] width 139 height 10
click at [1405, 282] on icon at bounding box center [1403, 283] width 7 height 7
click at [1461, 285] on icon at bounding box center [1461, 282] width 14 height 14
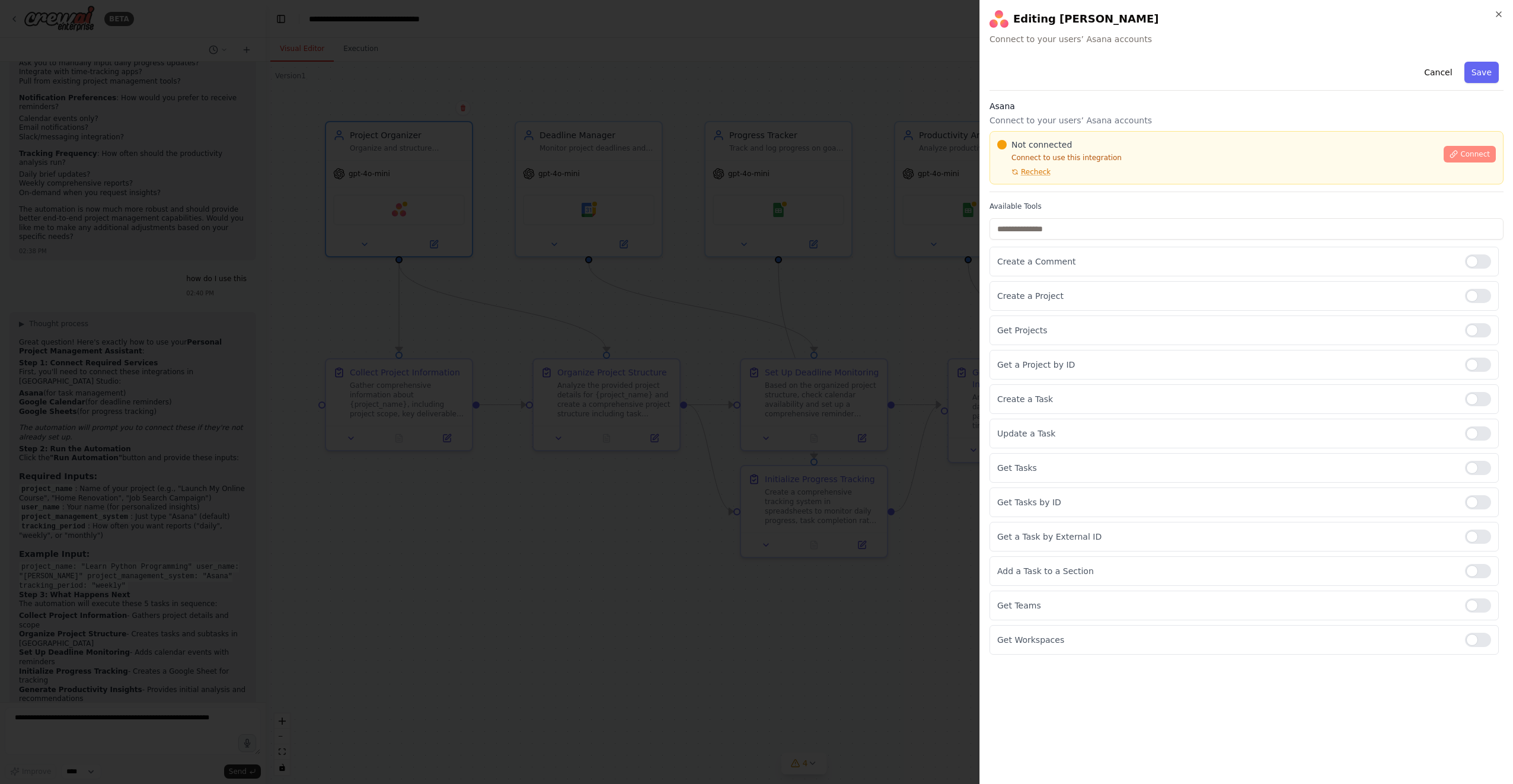
click at [1472, 152] on span "Connect" at bounding box center [1475, 154] width 30 height 10
